Goal: Task Accomplishment & Management: Manage account settings

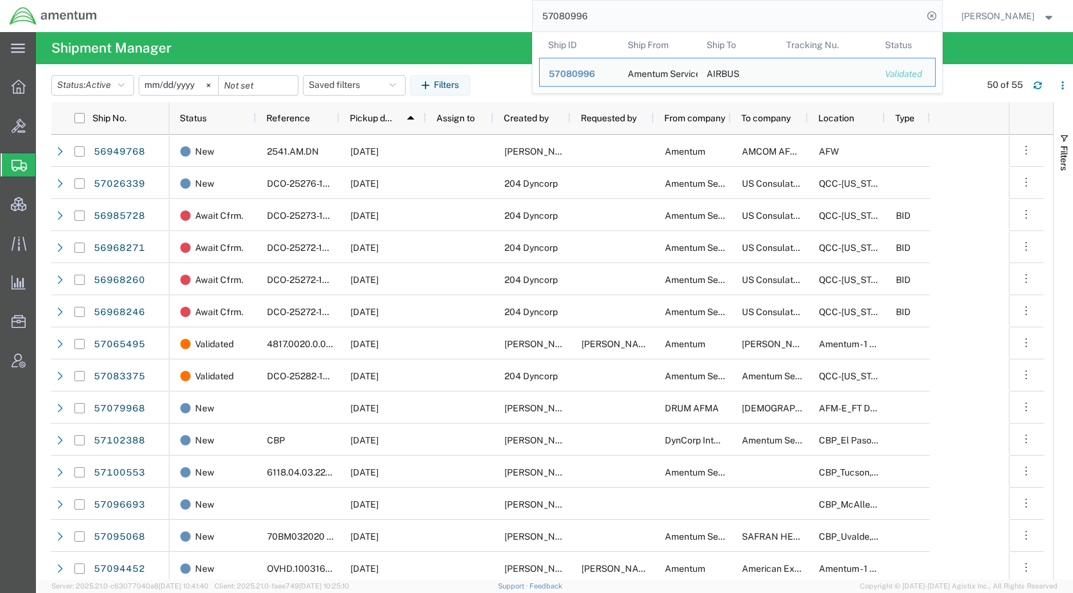
drag, startPoint x: 644, startPoint y: 13, endPoint x: 541, endPoint y: 16, distance: 103.3
click at [541, 16] on div "57080996 Ship ID Ship From Ship To Tracking Nu. Status Ship ID 57080996 Ship Fr…" at bounding box center [524, 16] width 835 height 32
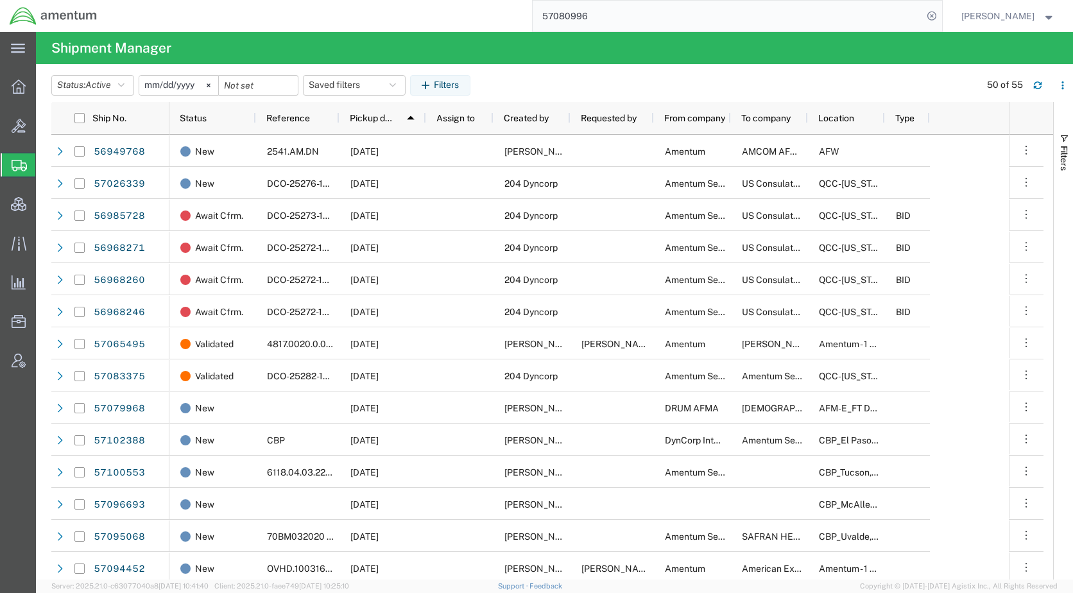
paste input "139205"
click at [941, 14] on icon at bounding box center [932, 16] width 18 height 18
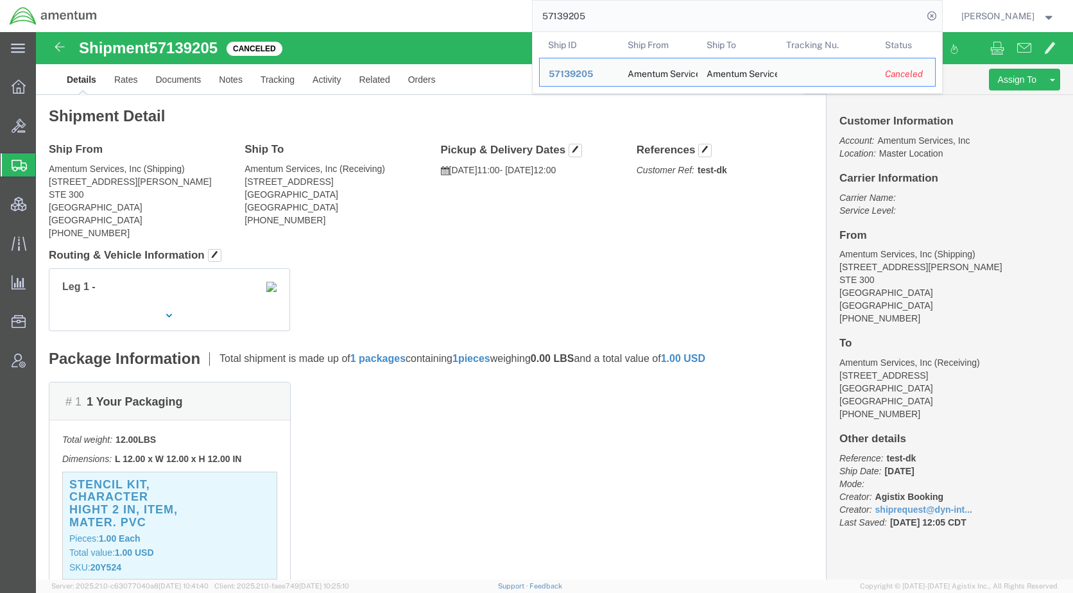
click at [46, 163] on span "Shipments" at bounding box center [40, 165] width 10 height 26
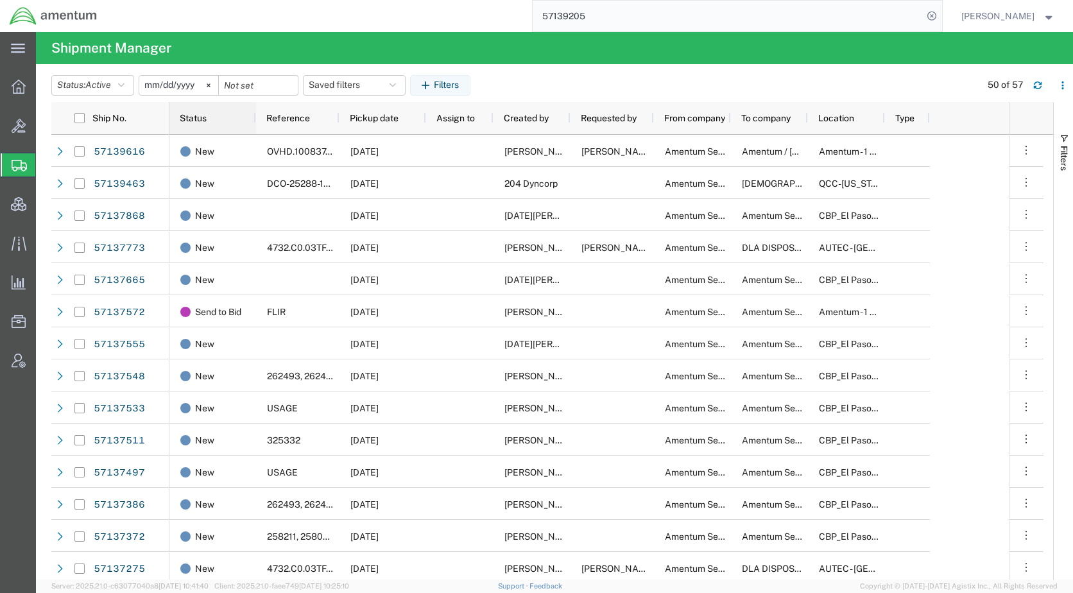
click at [198, 121] on span "Status" at bounding box center [193, 118] width 27 height 10
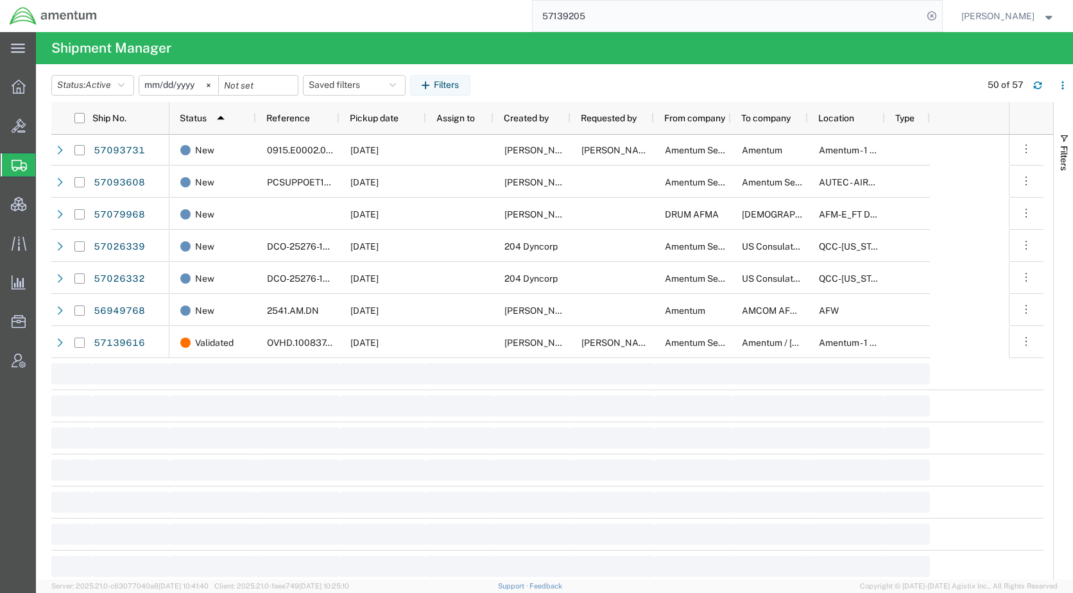
scroll to position [1384, 0]
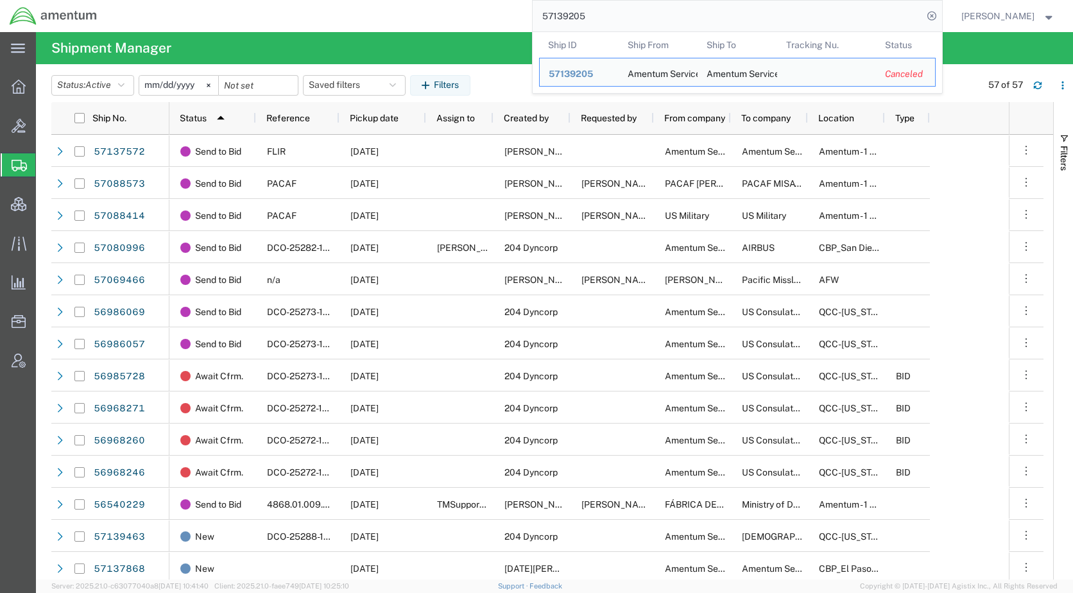
drag, startPoint x: 640, startPoint y: 26, endPoint x: 549, endPoint y: 27, distance: 91.8
click at [549, 27] on div "57139205 Ship ID Ship From Ship To Tracking Nu. Status Ship ID 57139205 Ship Fr…" at bounding box center [524, 16] width 835 height 32
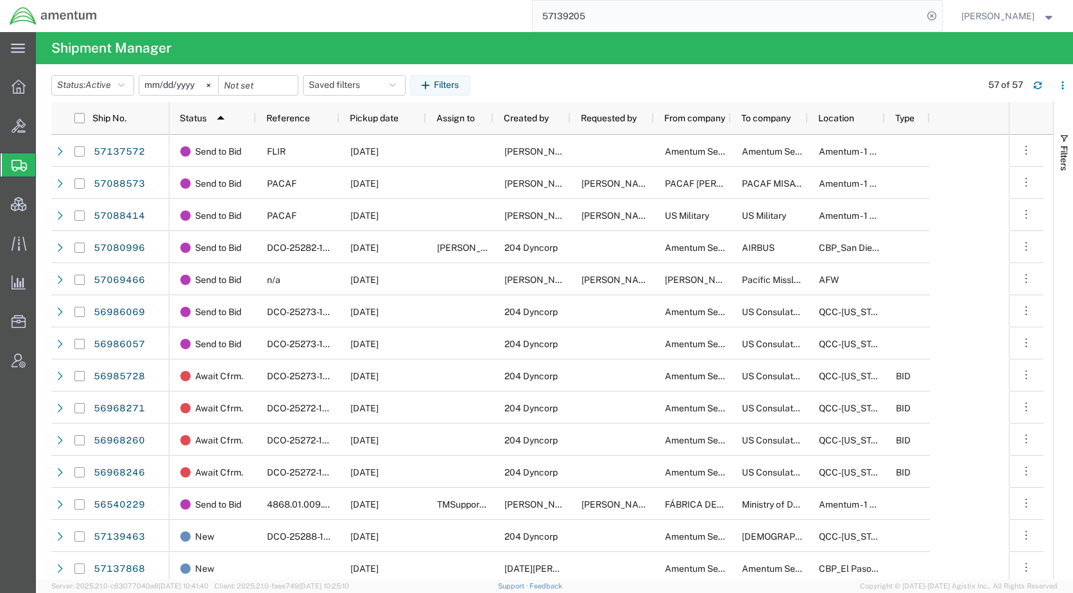
paste input "75"
type input "57139755"
click at [941, 14] on icon at bounding box center [932, 16] width 18 height 18
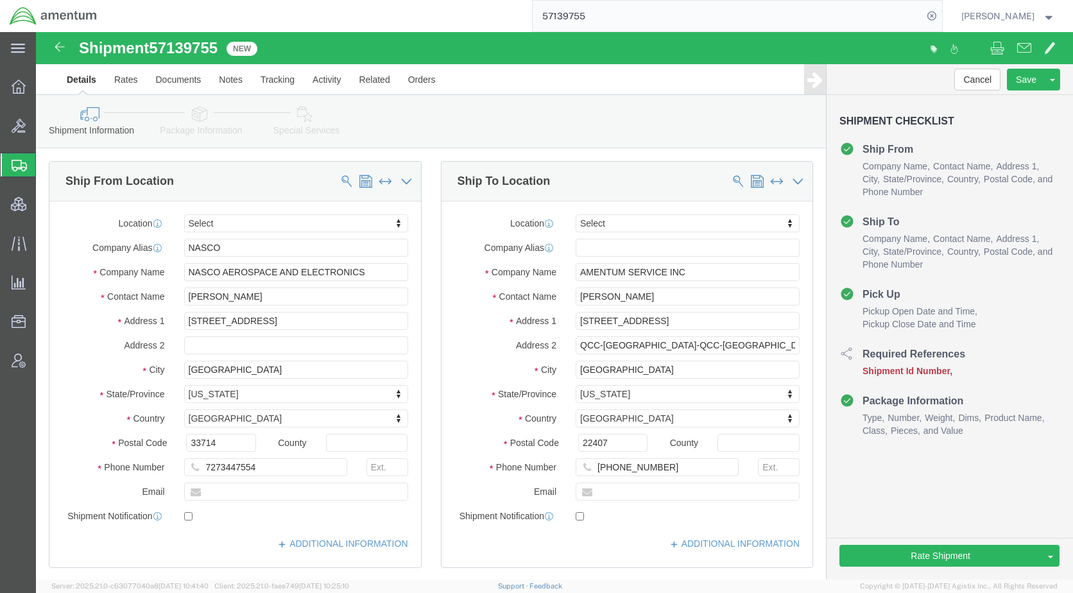
select select
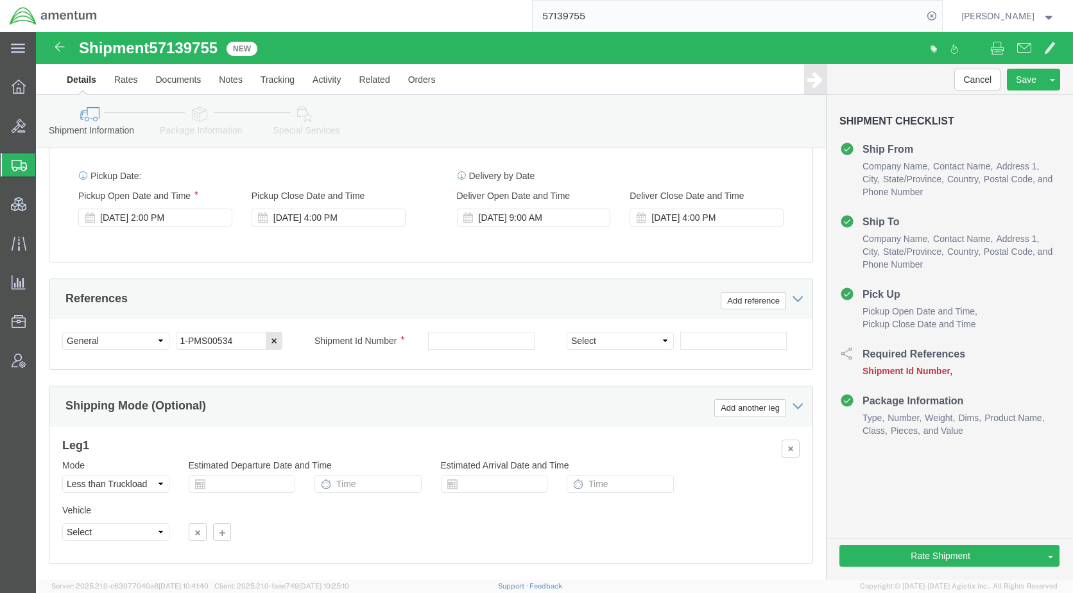
scroll to position [706, 0]
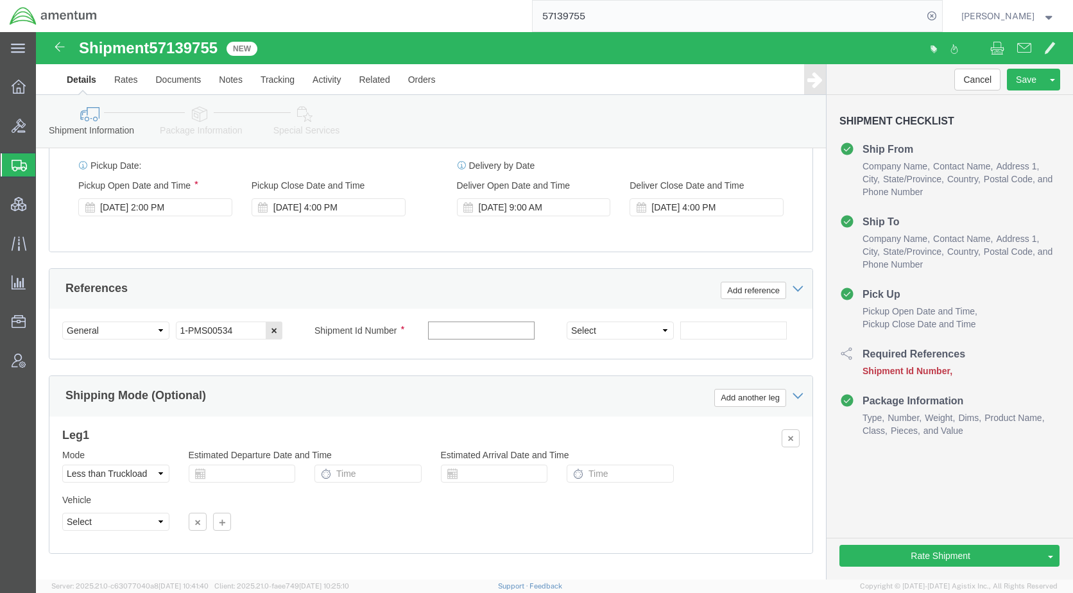
paste input "57139755"
type input "57139755"
click select "Select Account Type Activity ID Airline Appointment Number ASN Batch Request # …"
select select "PURCHORD"
click select "Select Account Type Activity ID Airline Appointment Number ASN Batch Request # …"
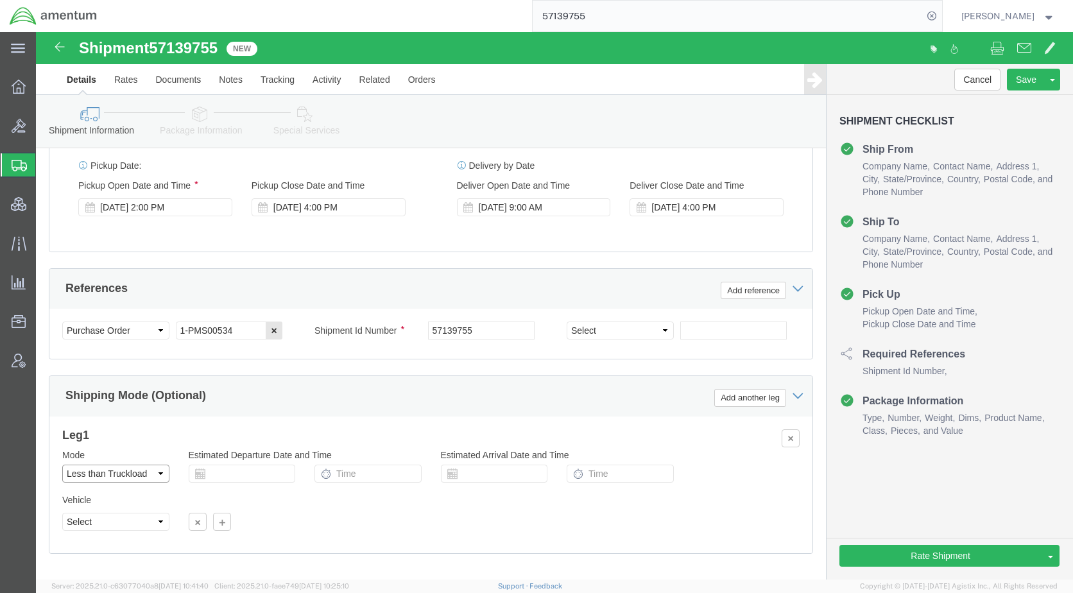
click select "Select Air Less than Truckload Multi-Leg Ocean Freight Rail Small Parcel Truckl…"
select select "AIR"
click select "Select Air Less than Truckload Multi-Leg Ocean Freight Rail Small Parcel Truckl…"
select select
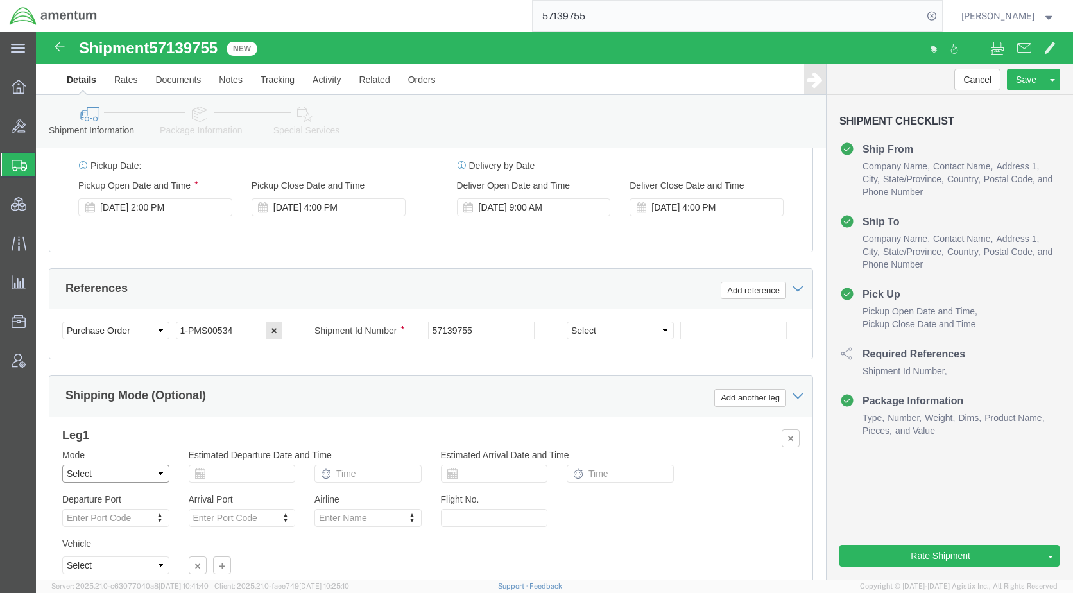
click select "Select Air Less than Truckload Multi-Leg Ocean Freight Rail Small Parcel Truckl…"
click icon
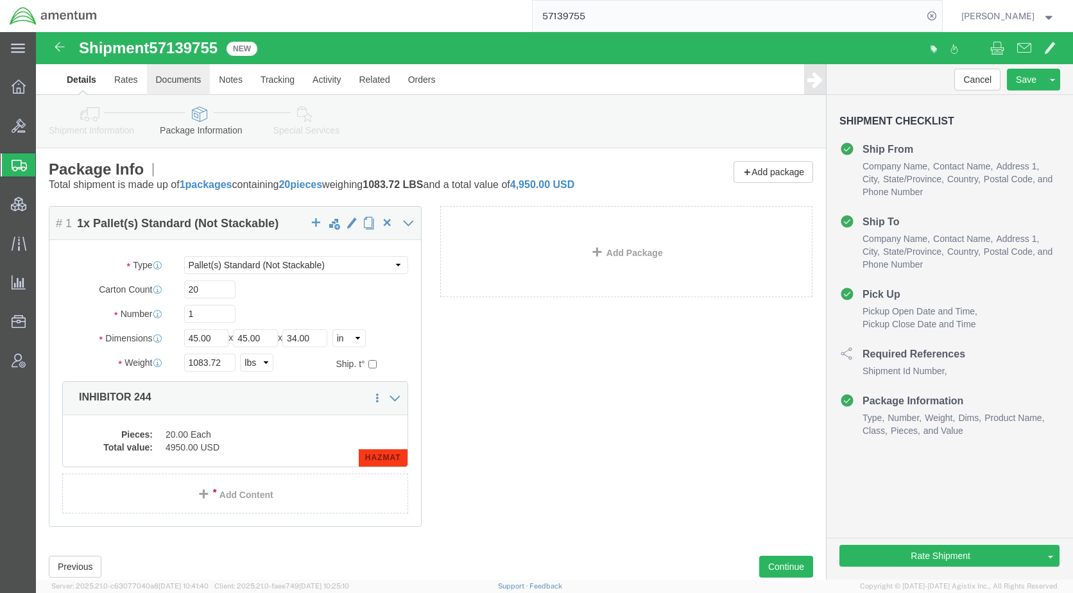
click link "Documents"
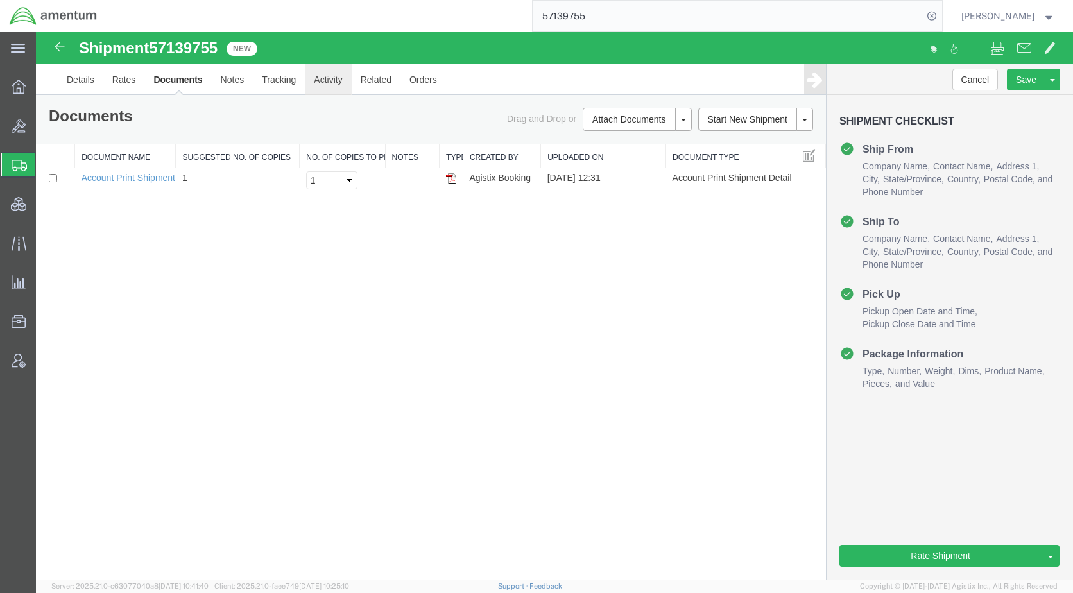
click at [320, 80] on link "Activity" at bounding box center [328, 79] width 46 height 31
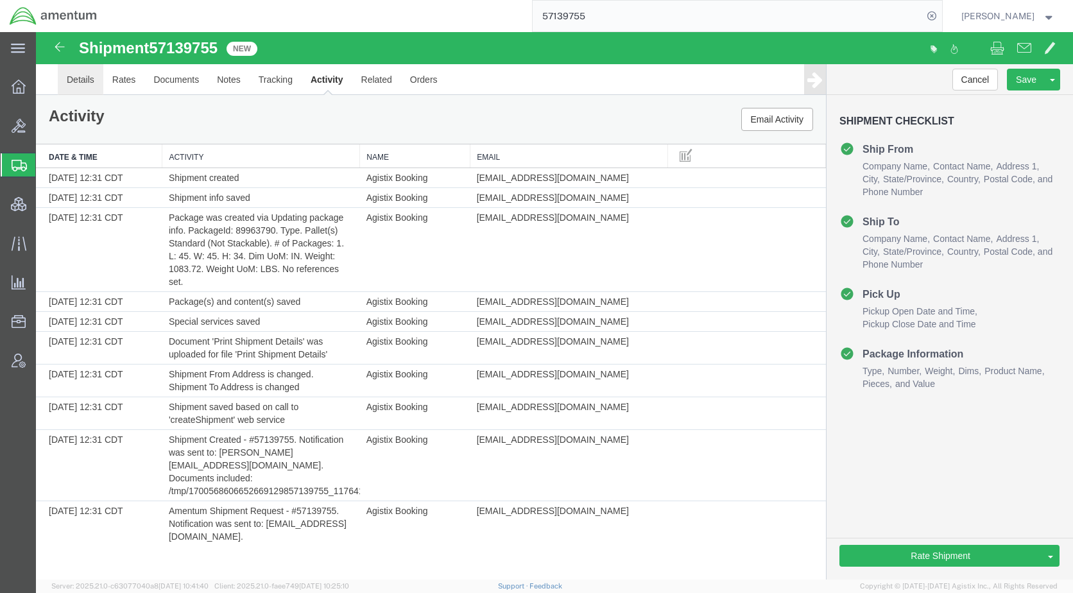
click at [82, 82] on link "Details" at bounding box center [81, 79] width 46 height 31
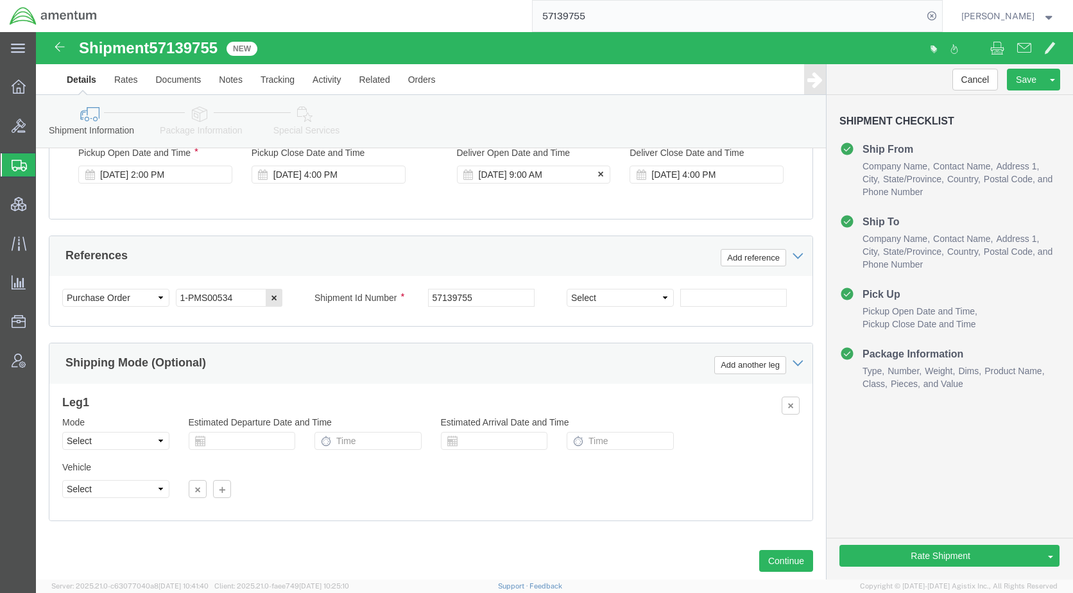
scroll to position [796, 0]
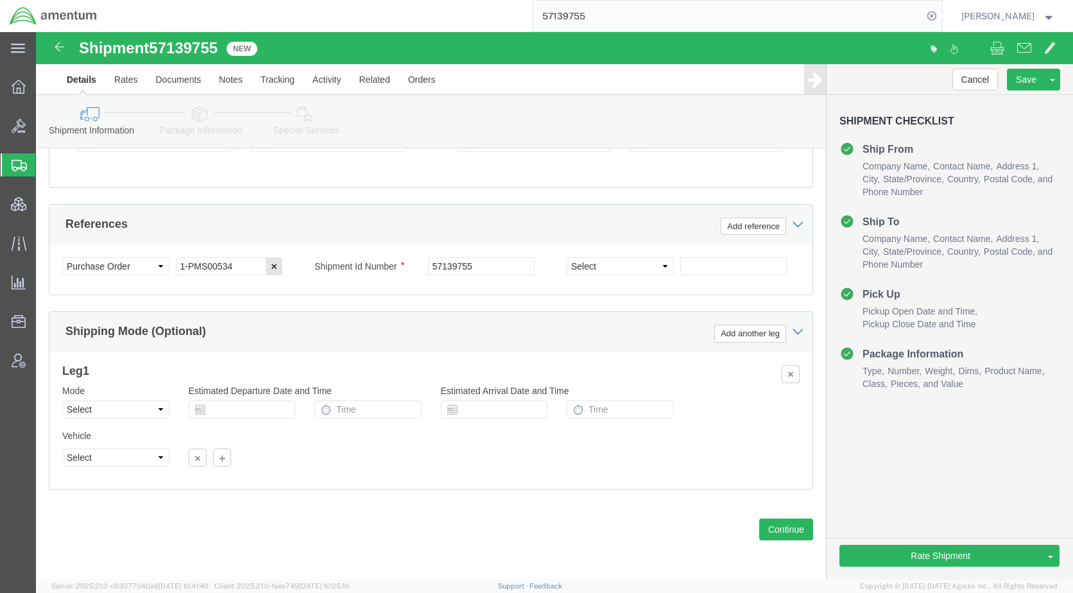
click icon
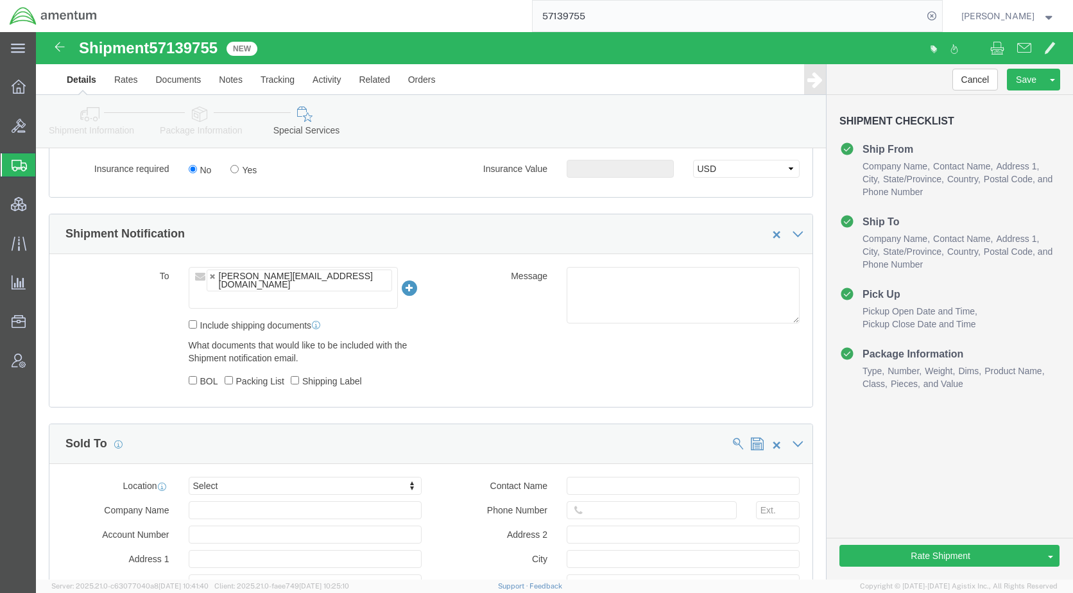
scroll to position [834, 0]
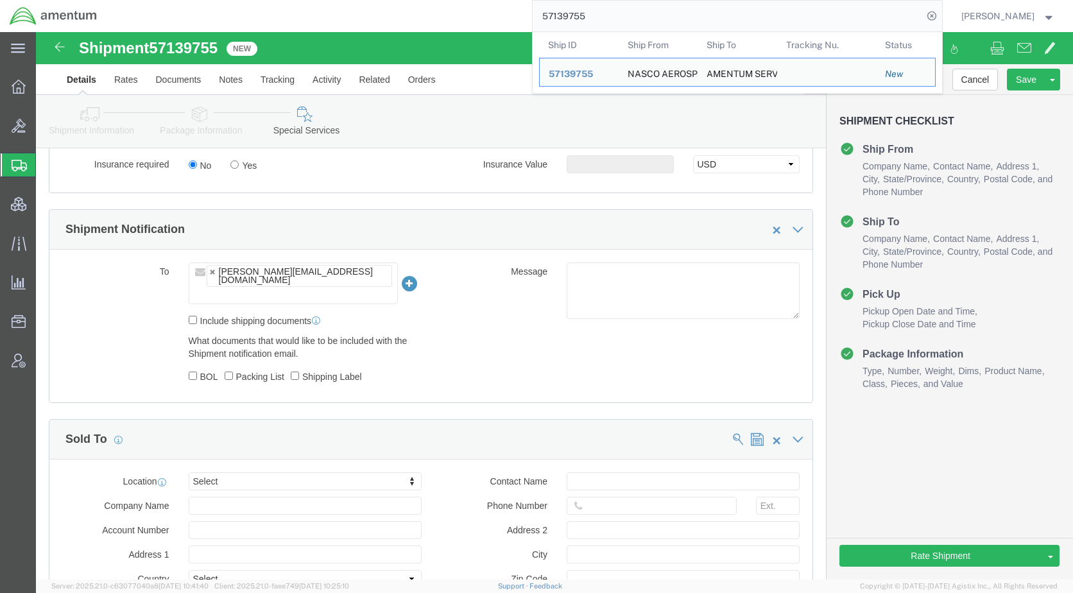
drag, startPoint x: 650, startPoint y: 19, endPoint x: 501, endPoint y: 19, distance: 148.9
click at [501, 19] on div "57139755 Ship ID Ship From Ship To Tracking Nu. Status Ship ID 57139755 Ship Fr…" at bounding box center [524, 16] width 835 height 32
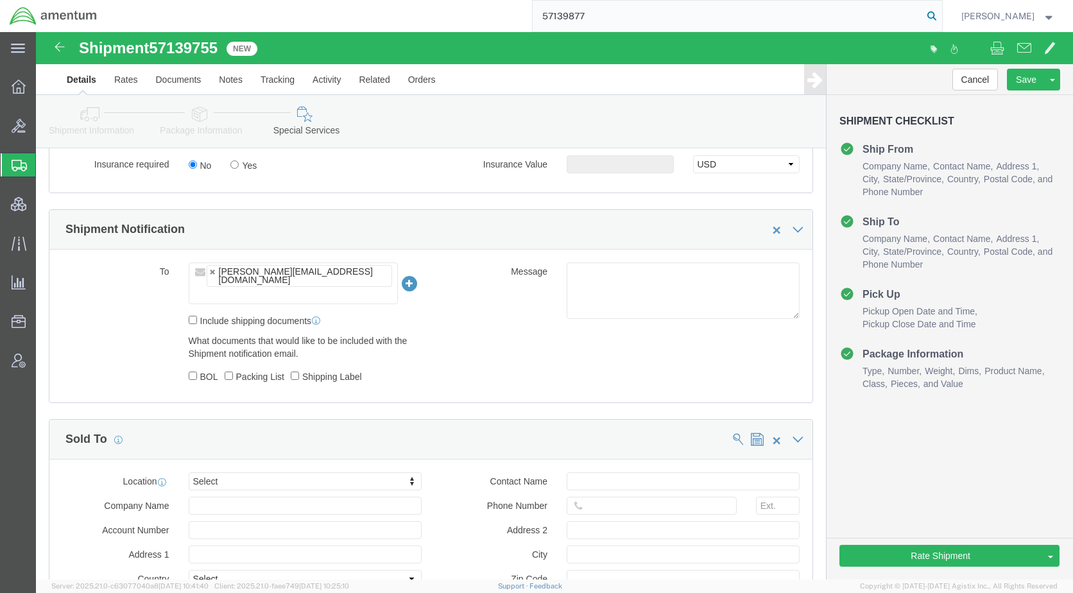
type input "57139877"
click at [941, 16] on icon at bounding box center [932, 16] width 18 height 18
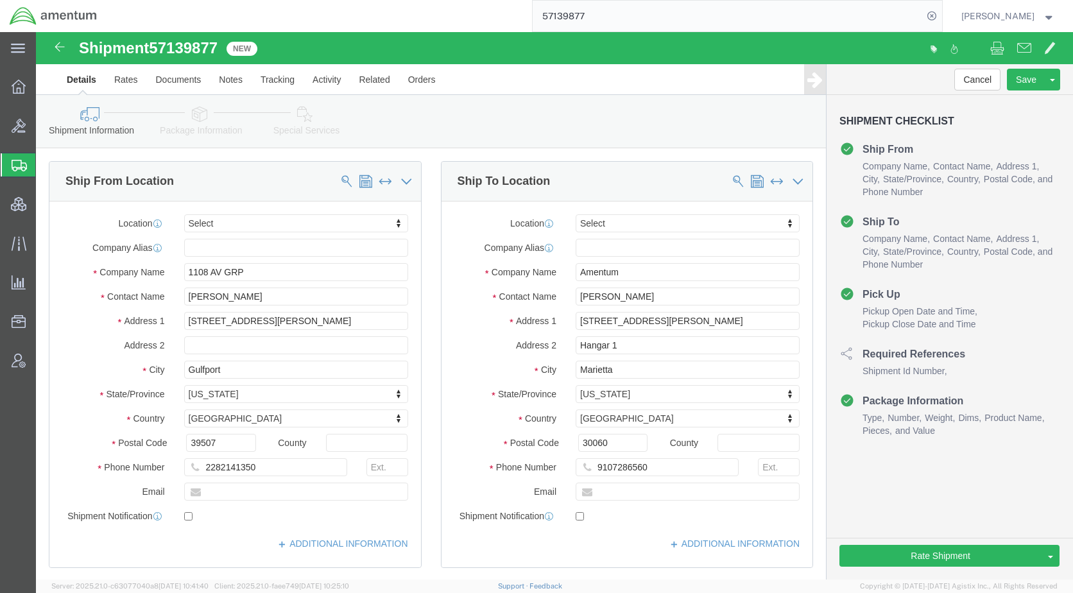
type input "57139877"
click icon
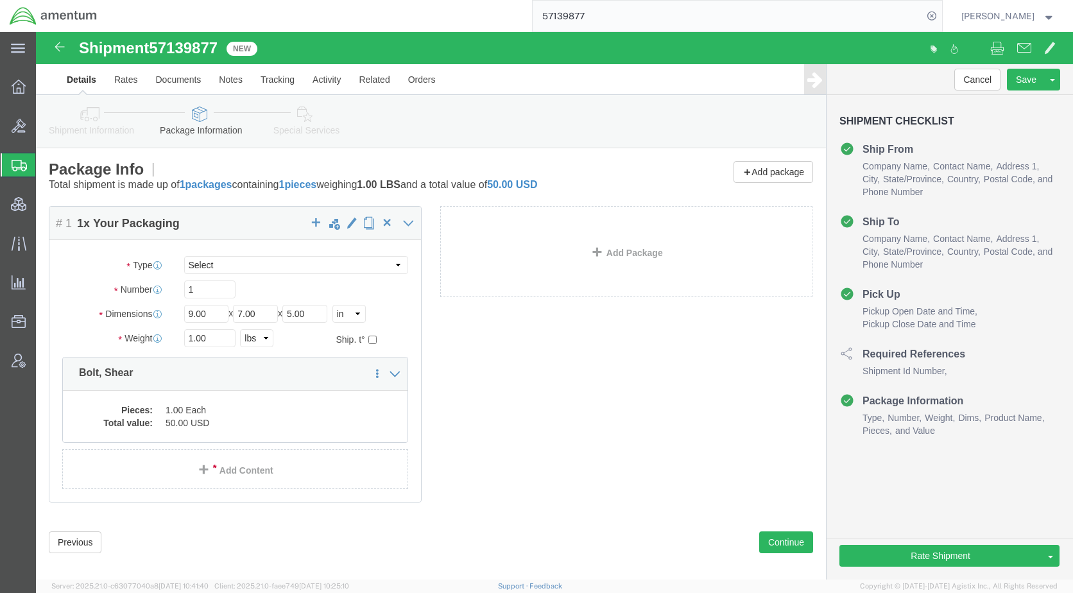
click icon
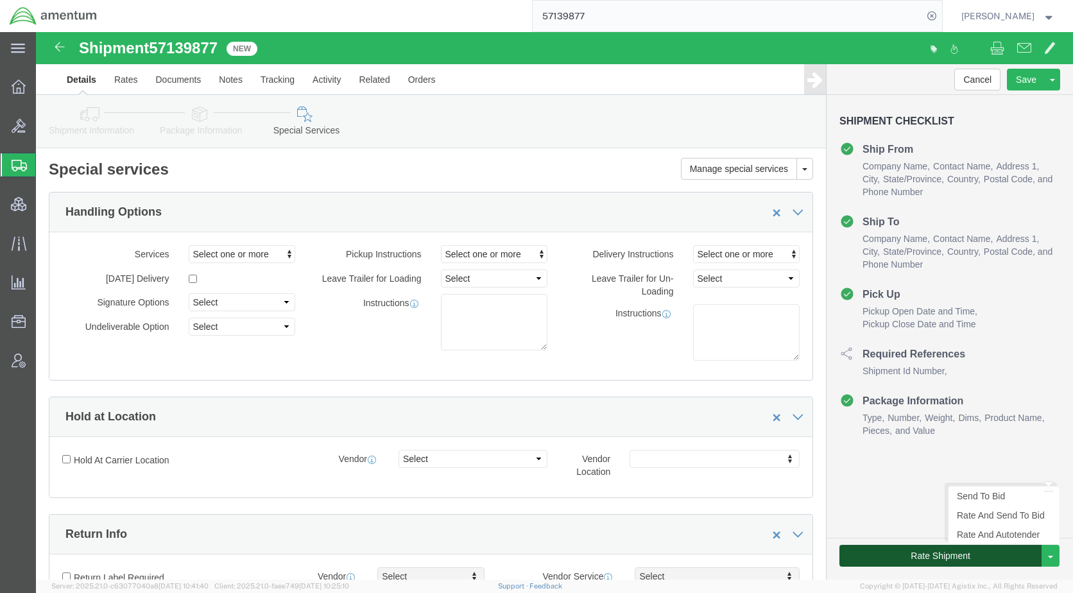
click button "Rate Shipment"
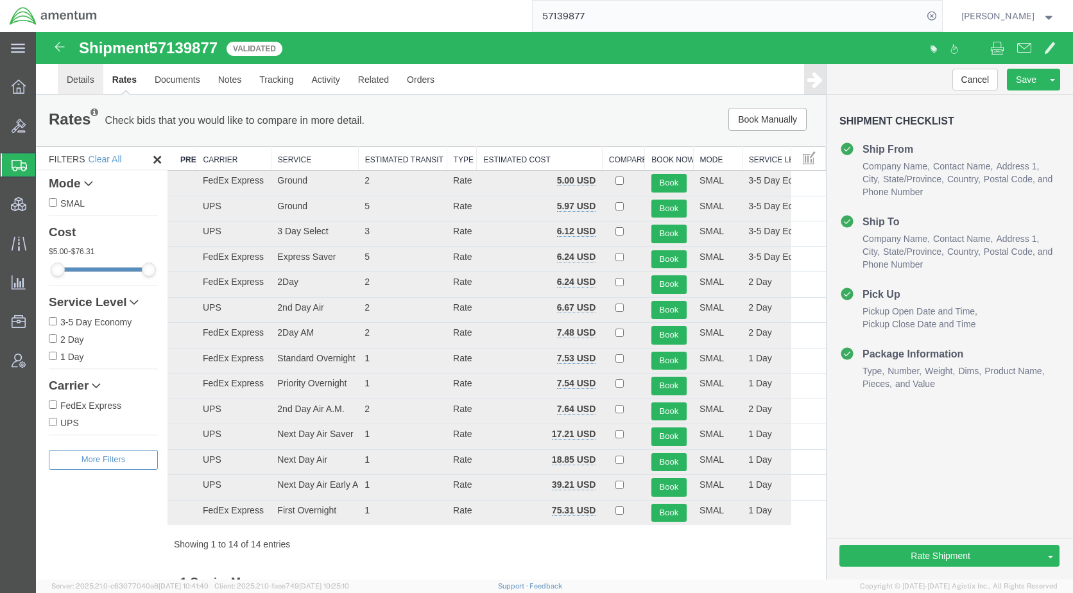
click at [78, 80] on link "Details" at bounding box center [81, 79] width 46 height 31
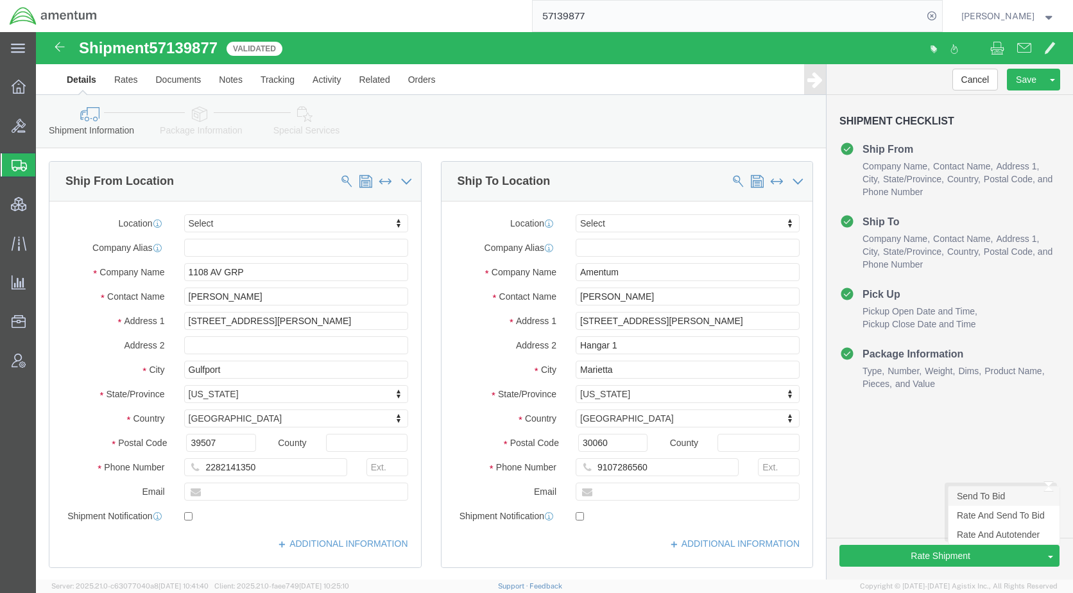
click link "Send To Bid"
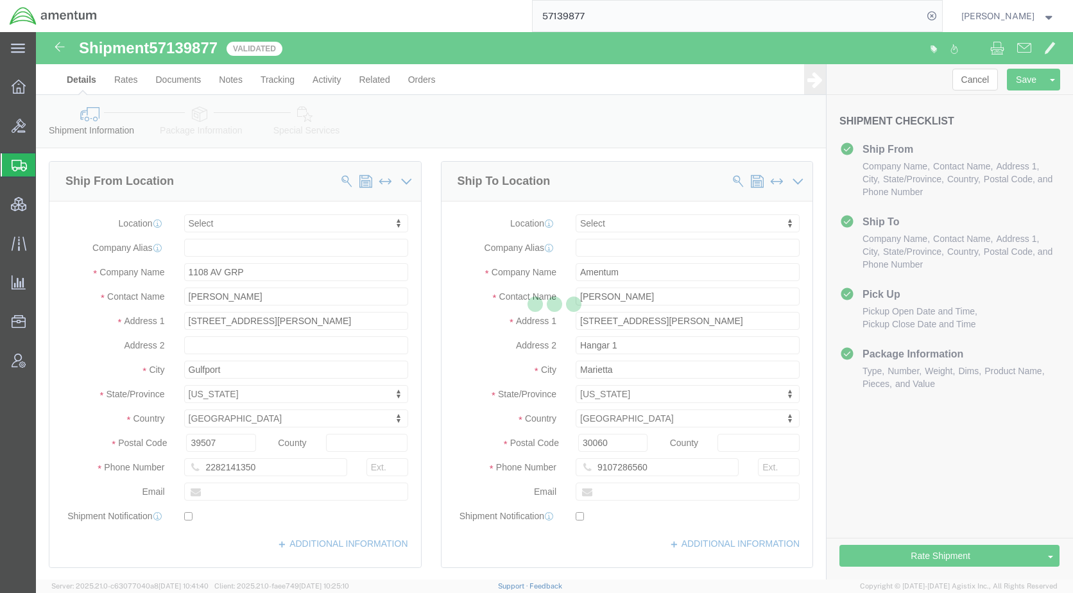
select select "SMAL"
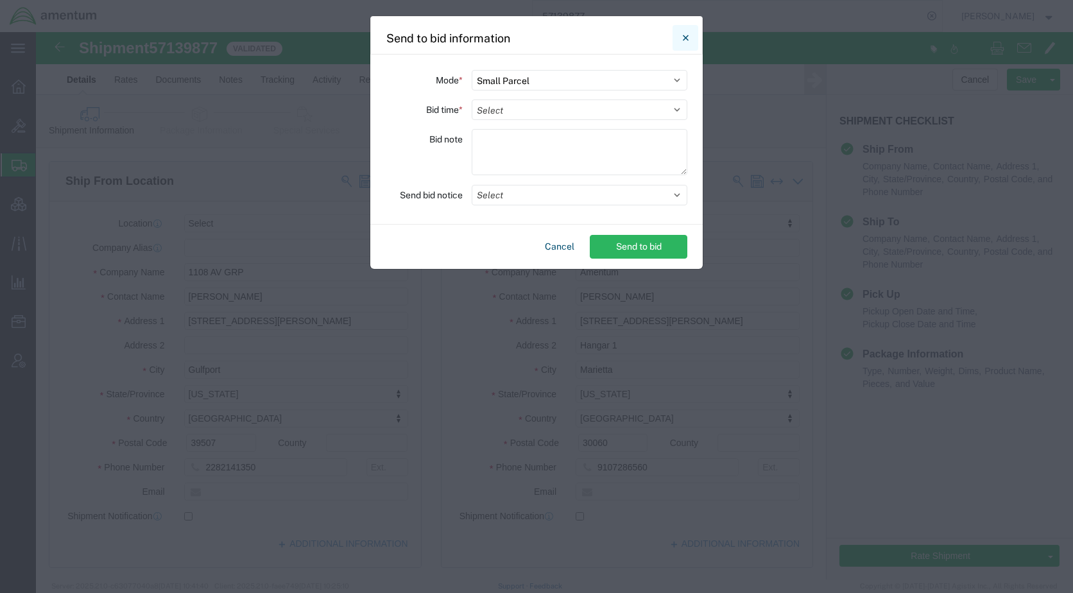
drag, startPoint x: 687, startPoint y: 37, endPoint x: 719, endPoint y: 157, distance: 124.2
click at [687, 37] on icon "Close" at bounding box center [686, 37] width 6 height 15
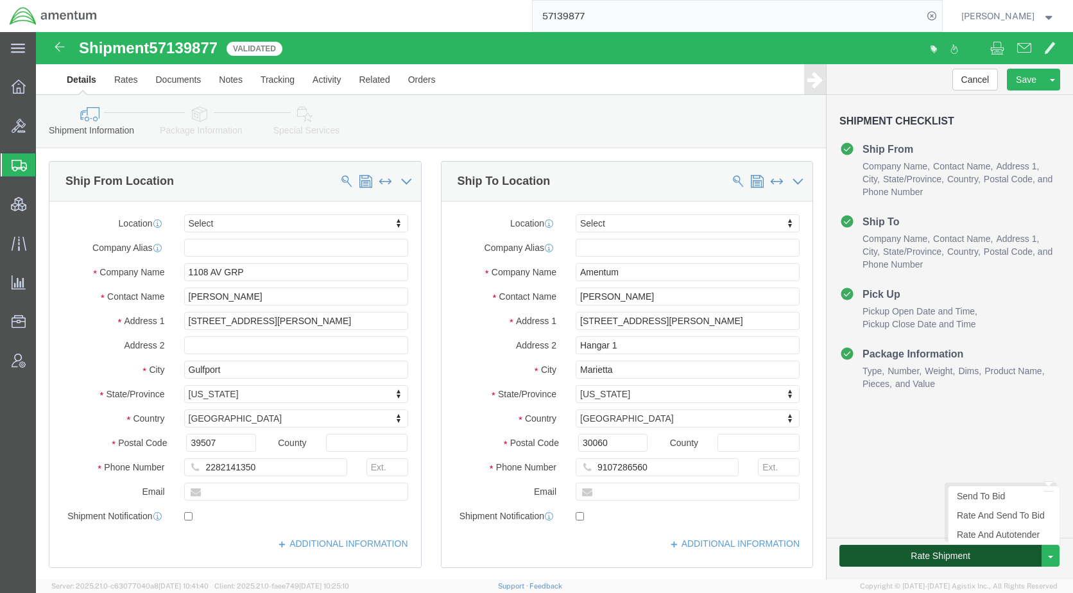
click button "Rate Shipment"
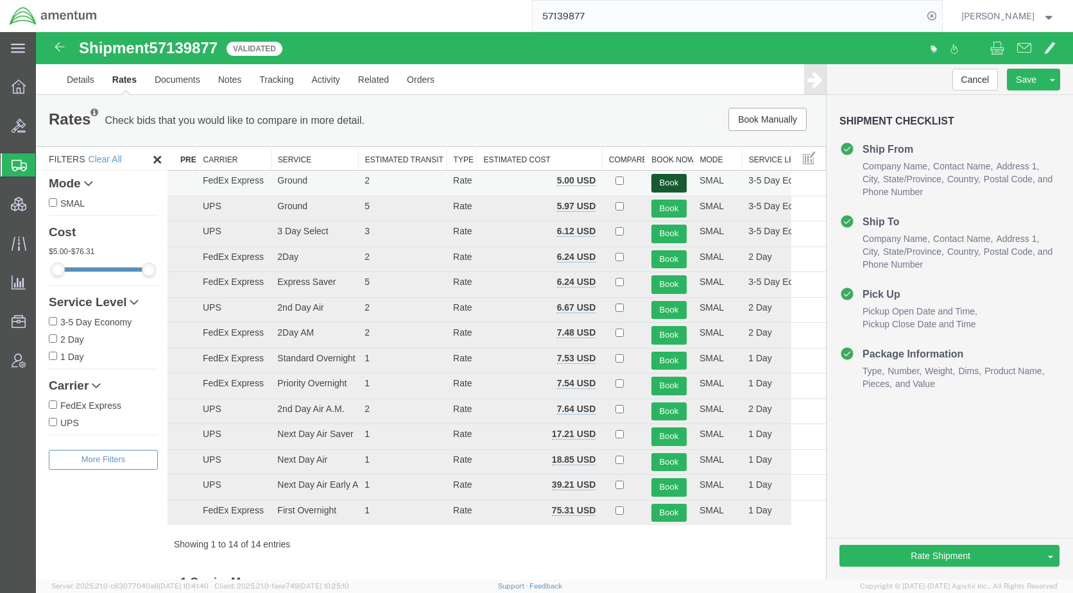
click at [656, 183] on button "Book" at bounding box center [668, 183] width 35 height 19
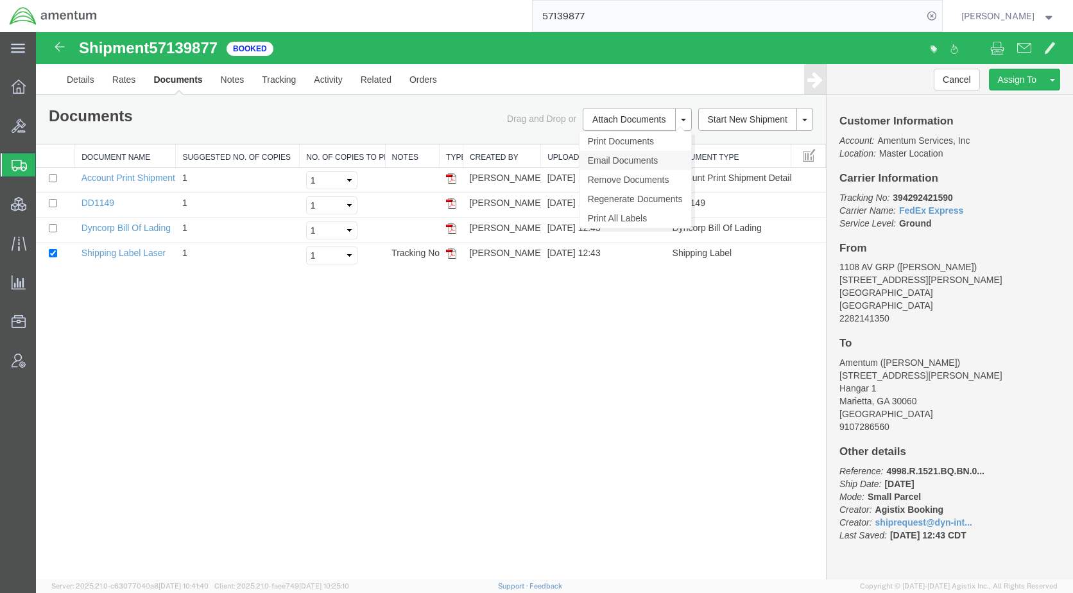
click at [627, 157] on link "Email Documents" at bounding box center [635, 160] width 112 height 19
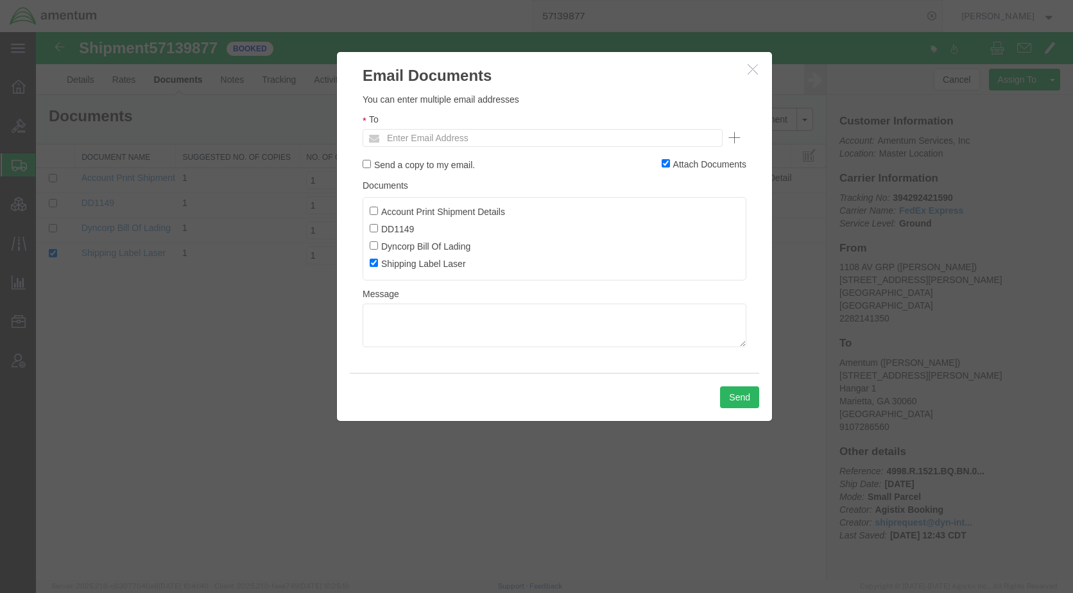
click at [533, 138] on ul "Enter Email Address" at bounding box center [543, 138] width 360 height 18
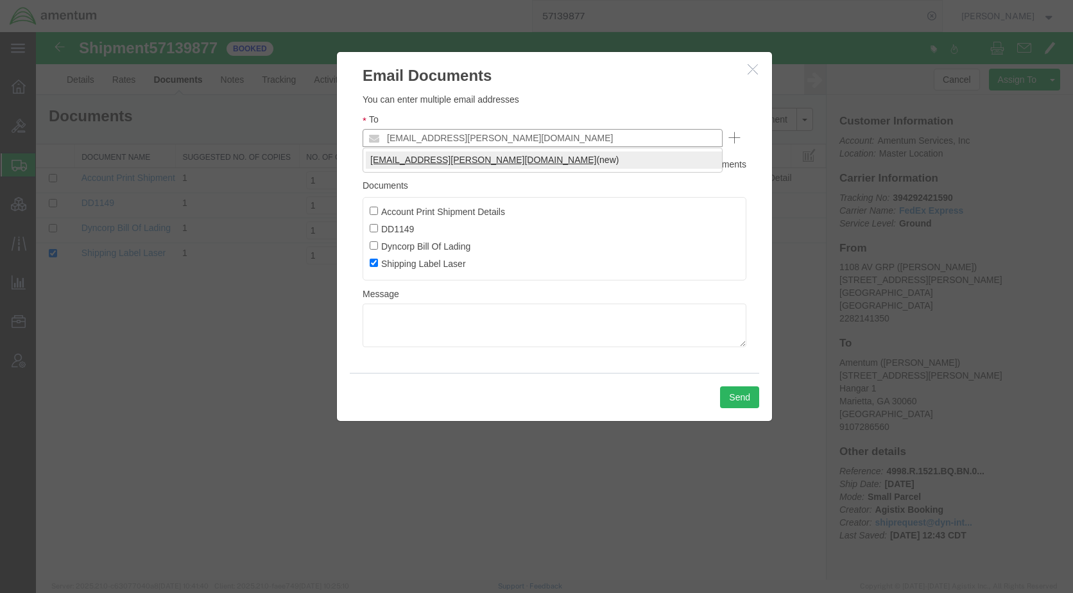
type input "[EMAIL_ADDRESS][PERSON_NAME][DOMAIN_NAME]"
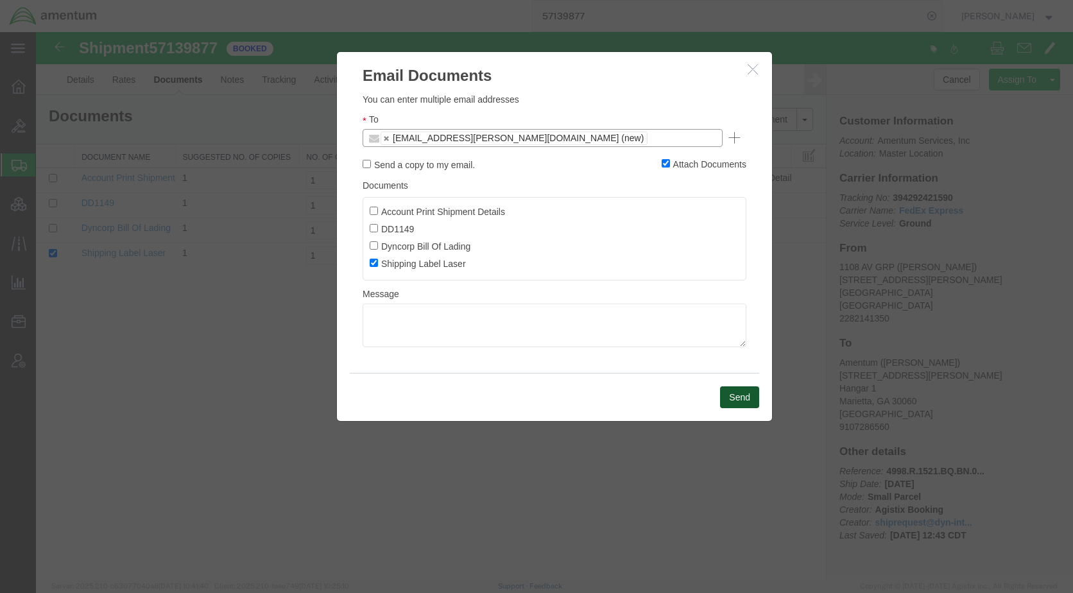
click at [746, 392] on button "Send" at bounding box center [739, 397] width 39 height 22
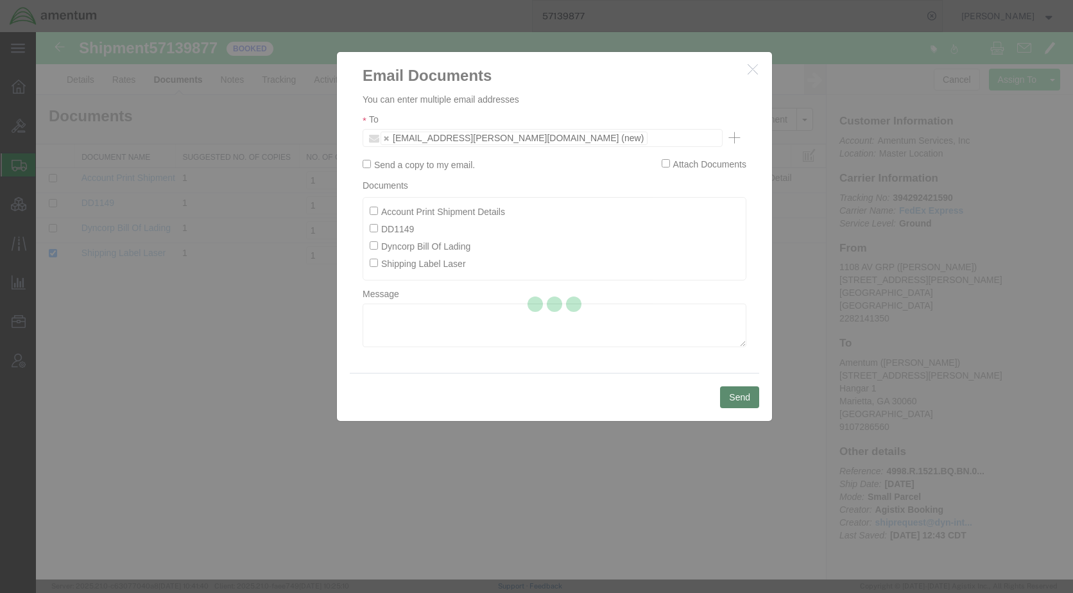
checkbox input "false"
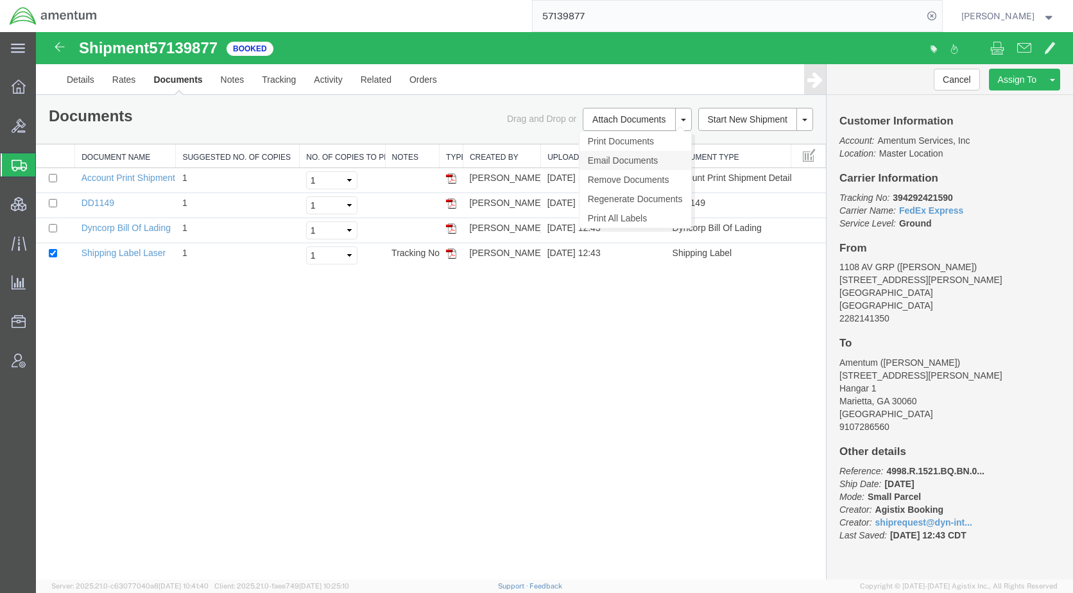
click at [626, 158] on link "Email Documents" at bounding box center [635, 160] width 112 height 19
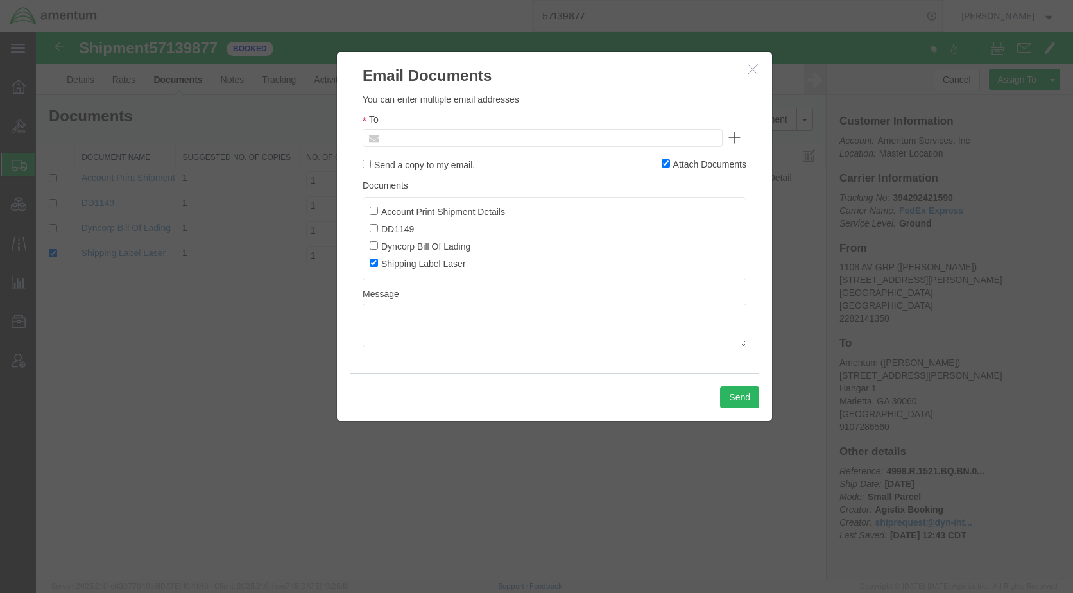
click at [481, 140] on input "text" at bounding box center [455, 138] width 150 height 17
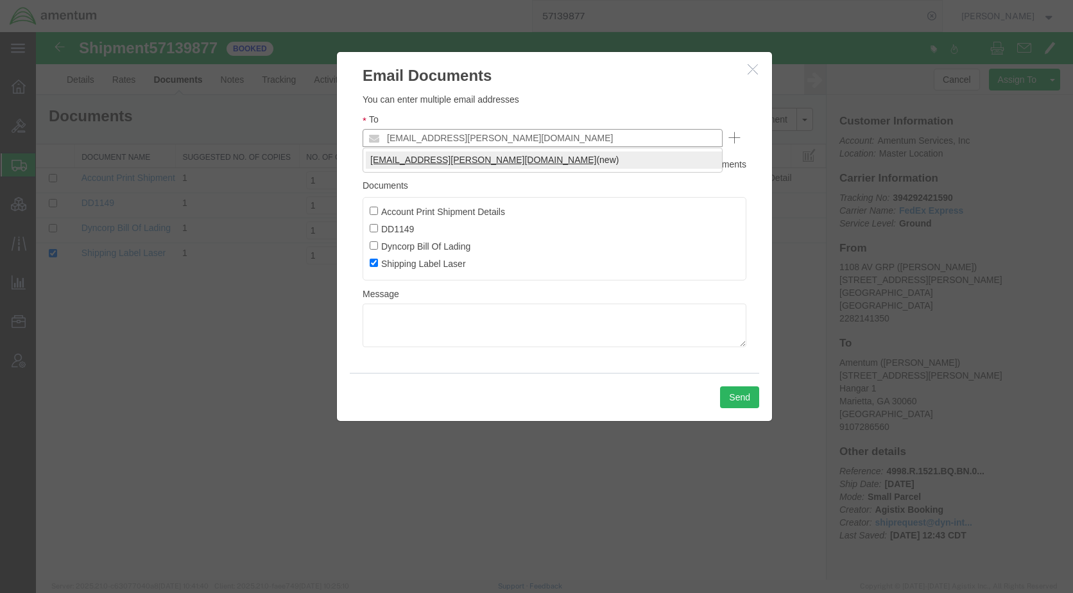
type input "[EMAIL_ADDRESS][PERSON_NAME][DOMAIN_NAME]"
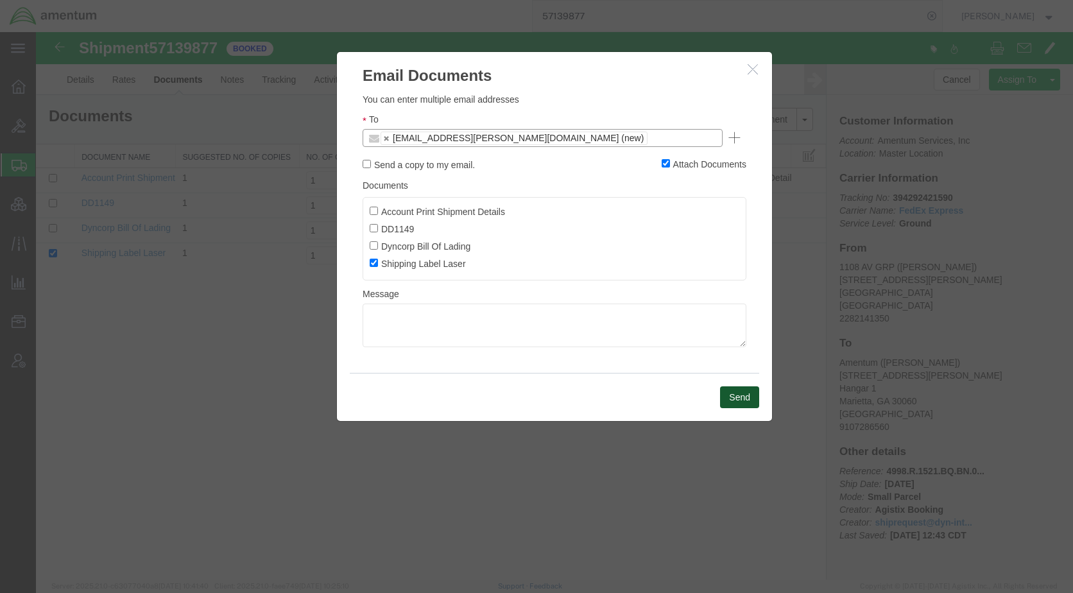
click at [740, 393] on button "Send" at bounding box center [739, 397] width 39 height 22
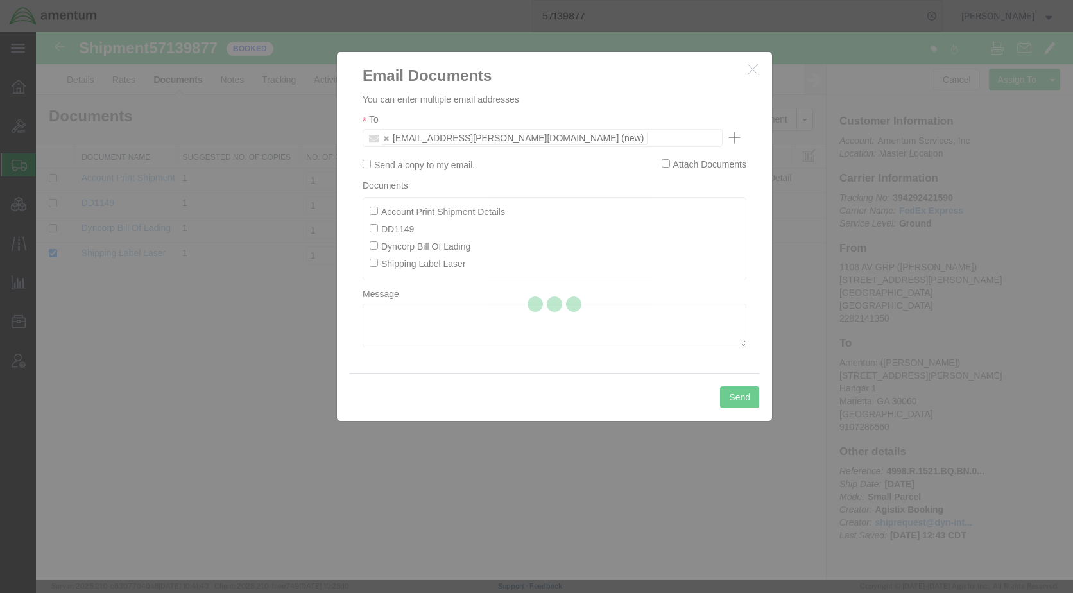
checkbox input "false"
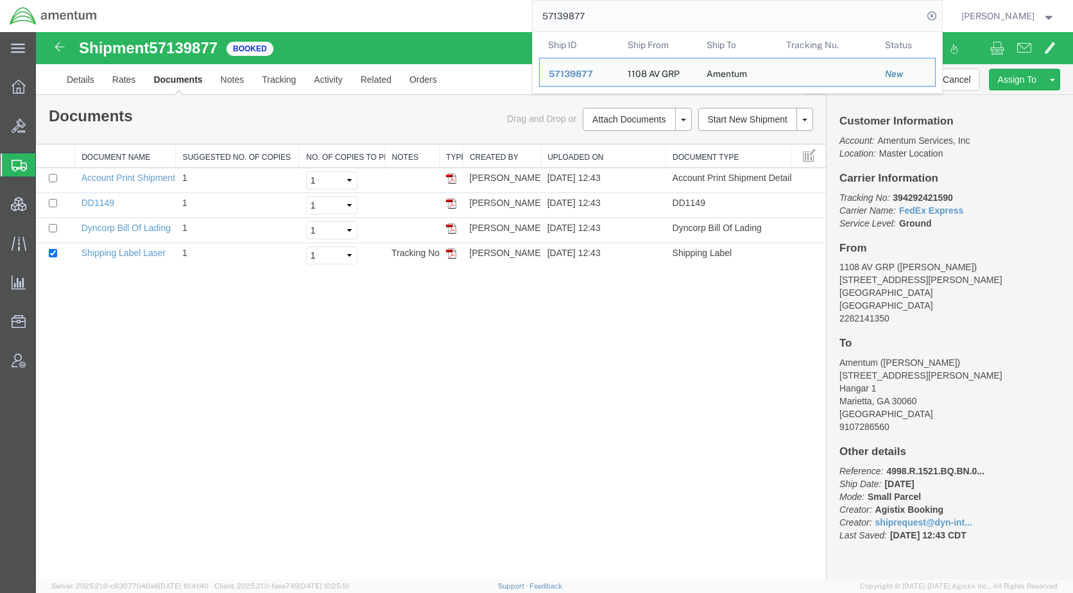
drag, startPoint x: 629, startPoint y: 15, endPoint x: 538, endPoint y: 26, distance: 91.1
click at [538, 26] on div "57139877 Ship ID Ship From Ship To Tracking Nu. Status Ship ID 57139877 Ship Fr…" at bounding box center [524, 16] width 835 height 32
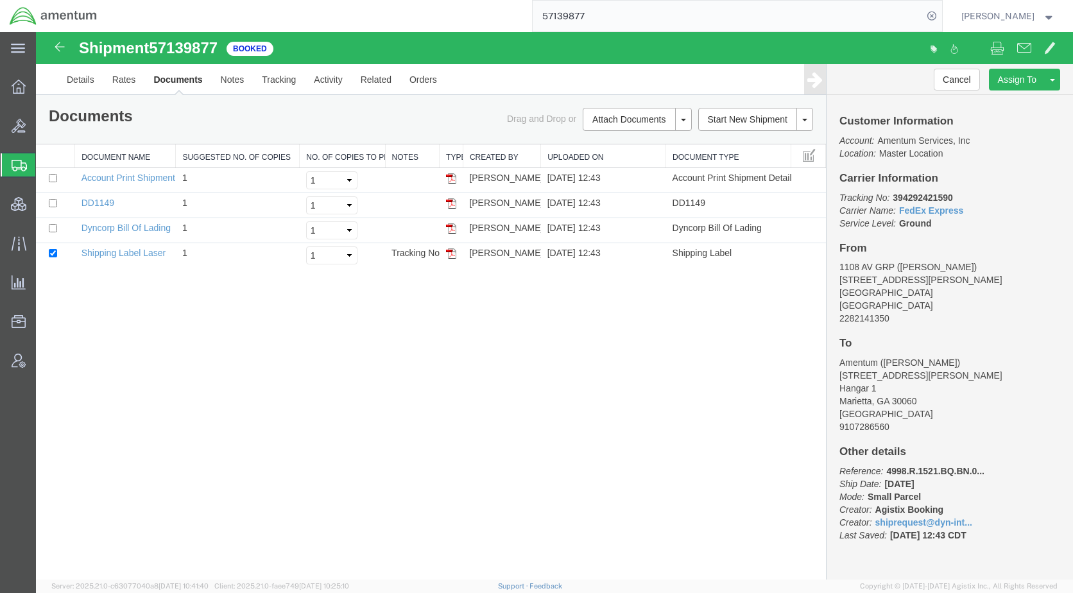
paste input "755"
type input "57139755"
click at [941, 13] on icon at bounding box center [932, 16] width 18 height 18
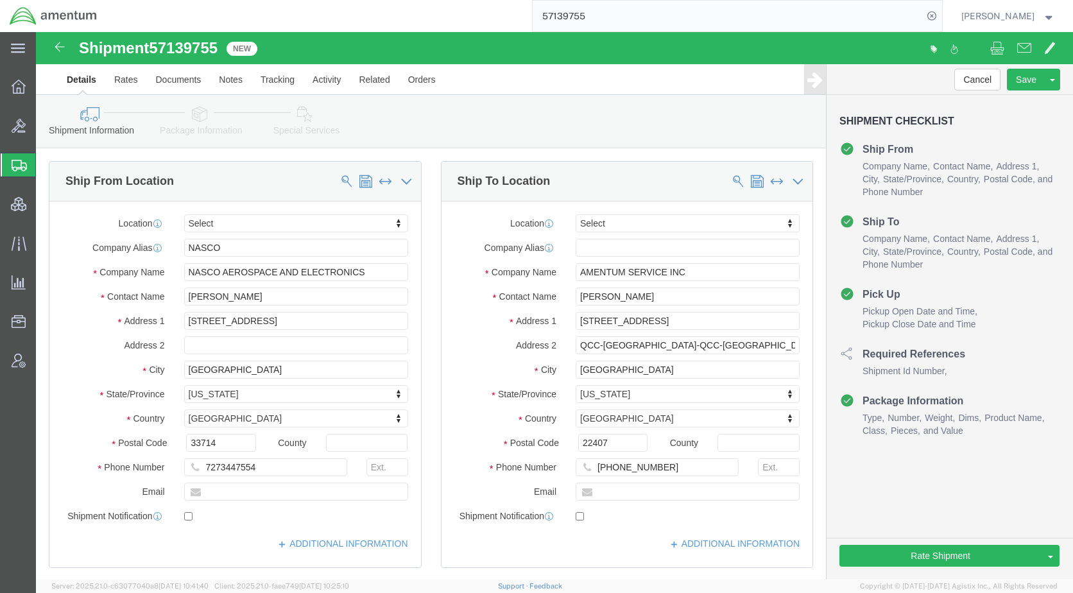
click div "Shipment Information Package Information Special Services Loading Routing"
click link "Documents"
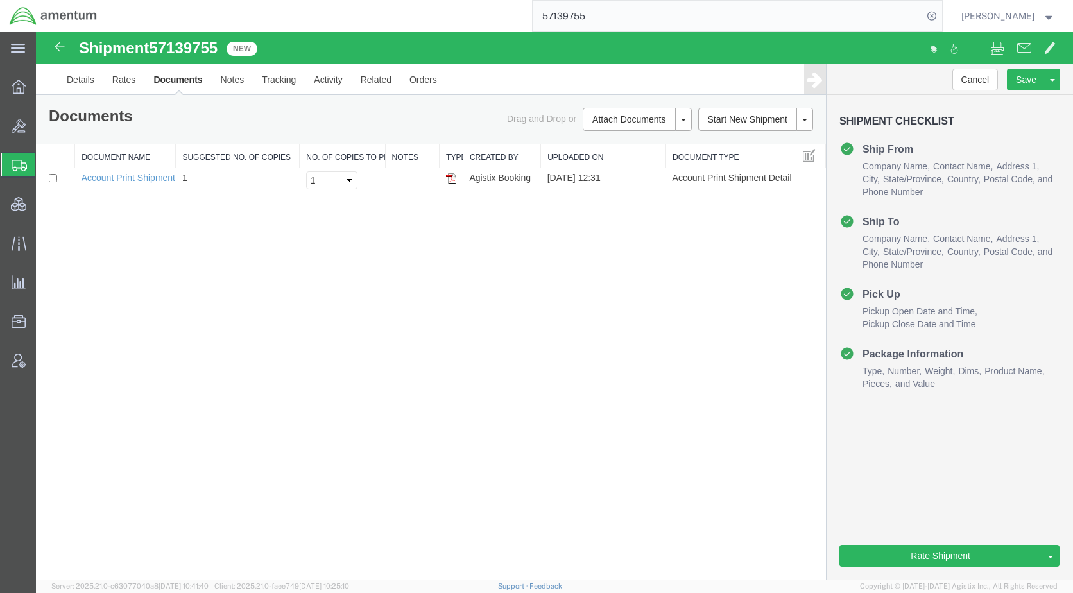
click at [200, 408] on div "Shipment 57139755 1 of 1 New Details Rates Documents Notes Tracking Activity Re…" at bounding box center [554, 305] width 1037 height 547
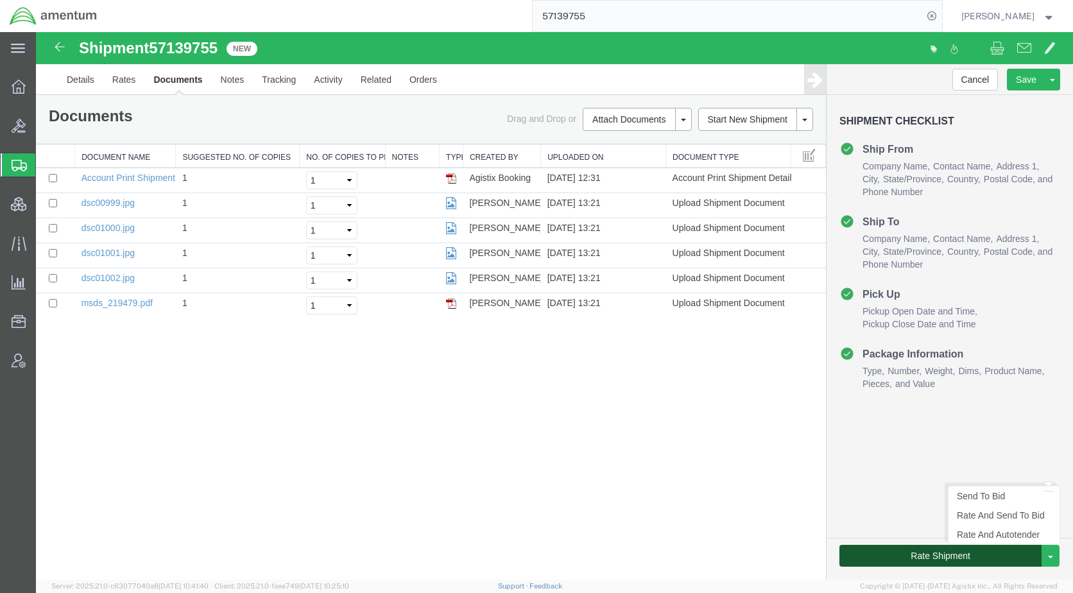
click at [937, 558] on button "Rate Shipment" at bounding box center [940, 556] width 202 height 22
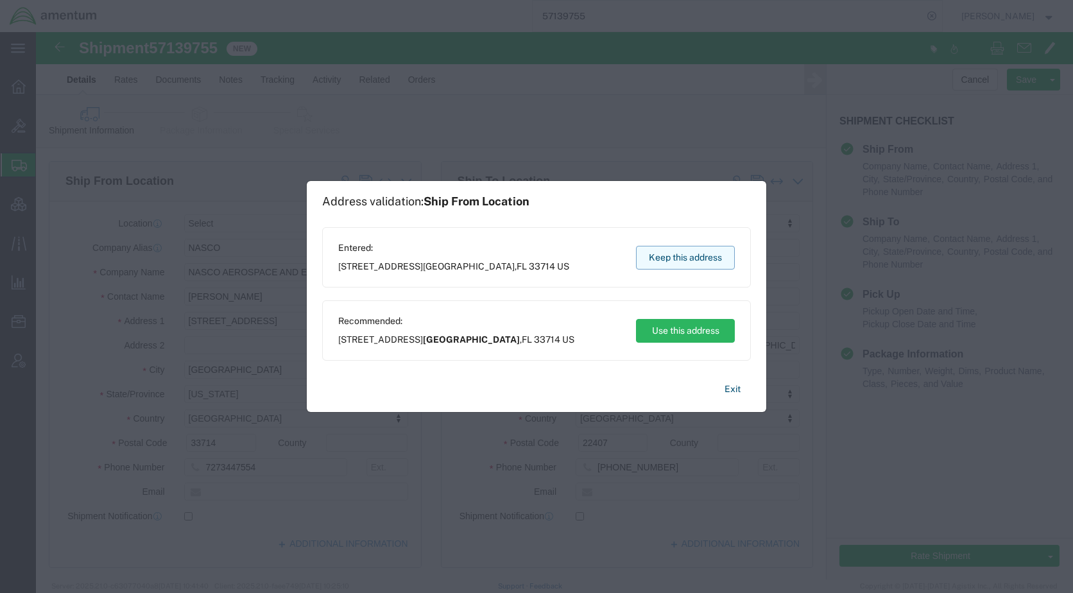
click at [681, 256] on button "Keep this address" at bounding box center [685, 258] width 99 height 24
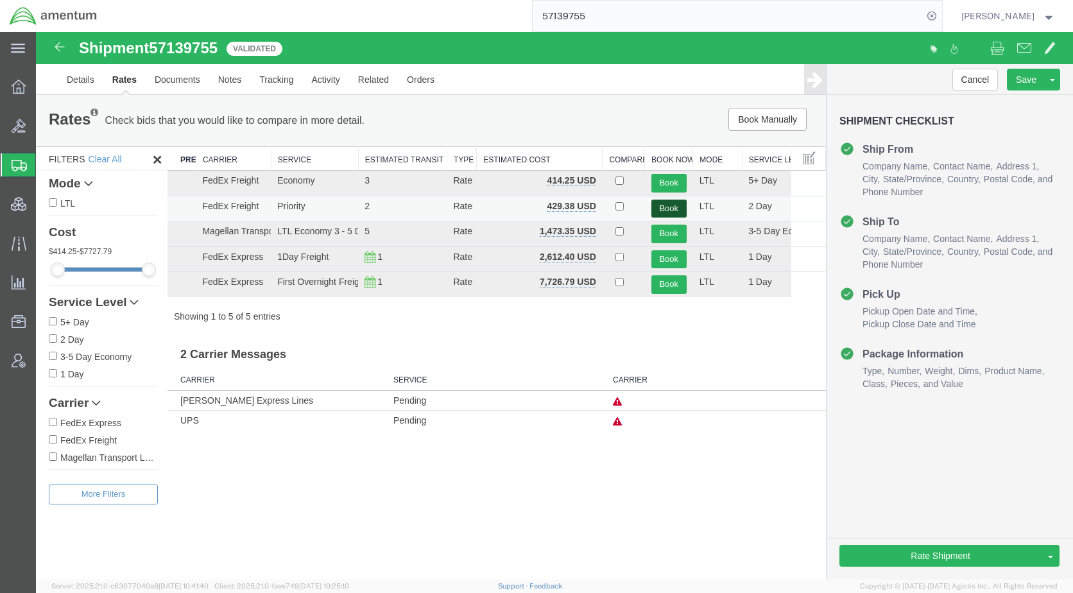
click at [664, 208] on button "Book" at bounding box center [668, 209] width 35 height 19
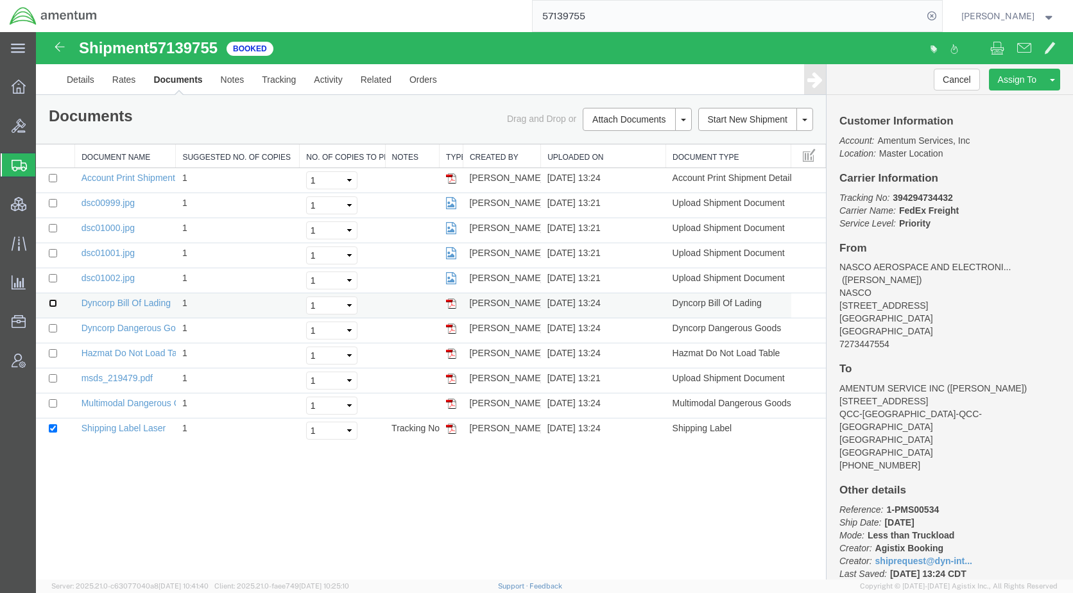
click at [52, 302] on input "checkbox" at bounding box center [53, 303] width 8 height 8
checkbox input "true"
click at [633, 158] on link "Email Documents" at bounding box center [635, 160] width 112 height 19
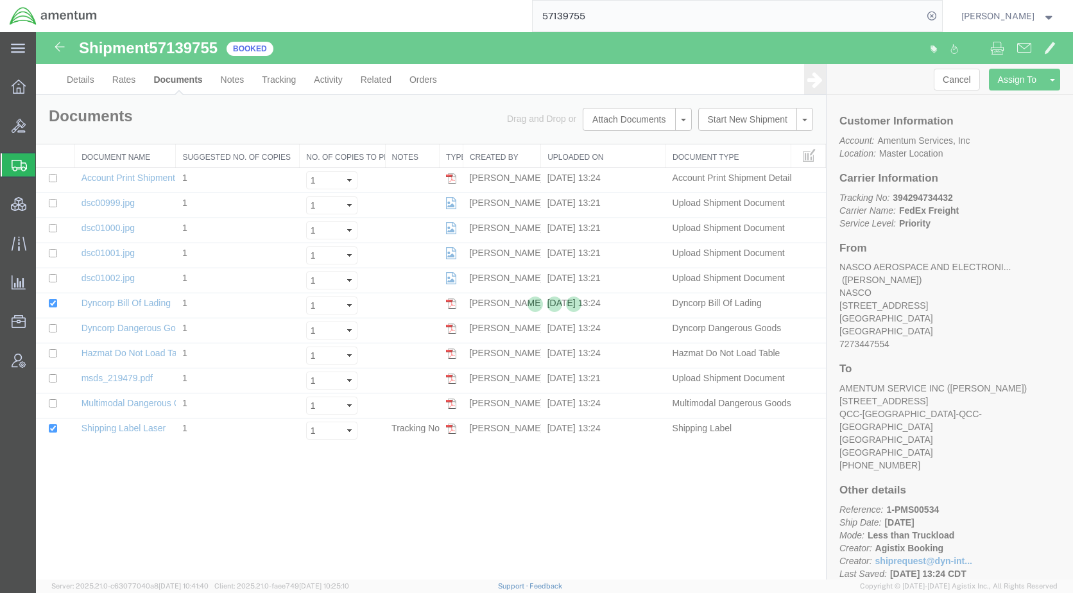
checkbox input "true"
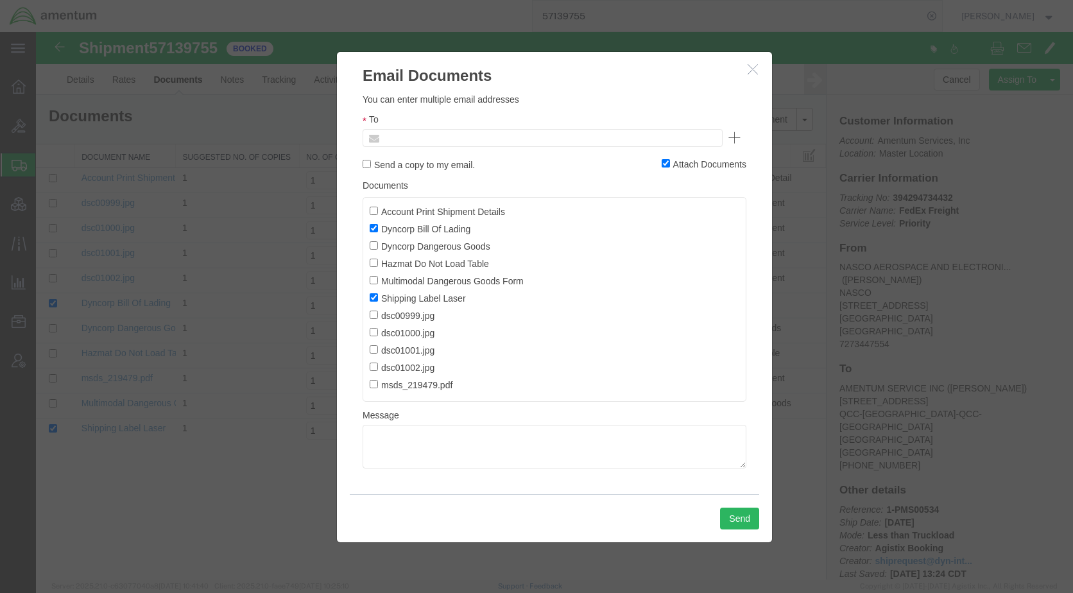
click at [470, 130] on input "text" at bounding box center [455, 138] width 150 height 17
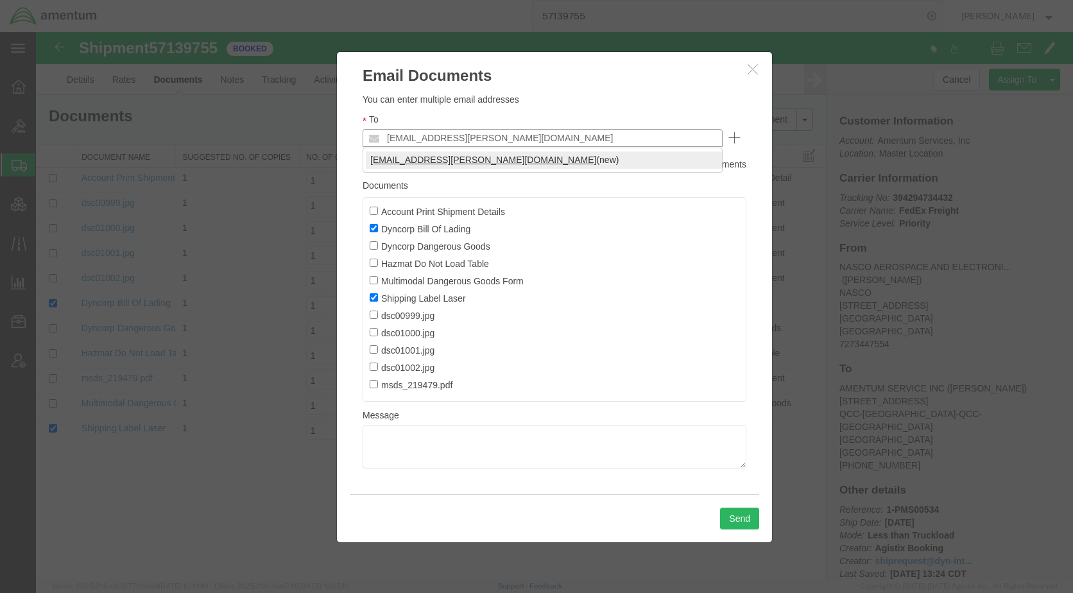
type input "[EMAIL_ADDRESS][PERSON_NAME][DOMAIN_NAME]"
click at [740, 506] on div "Send" at bounding box center [554, 518] width 409 height 48
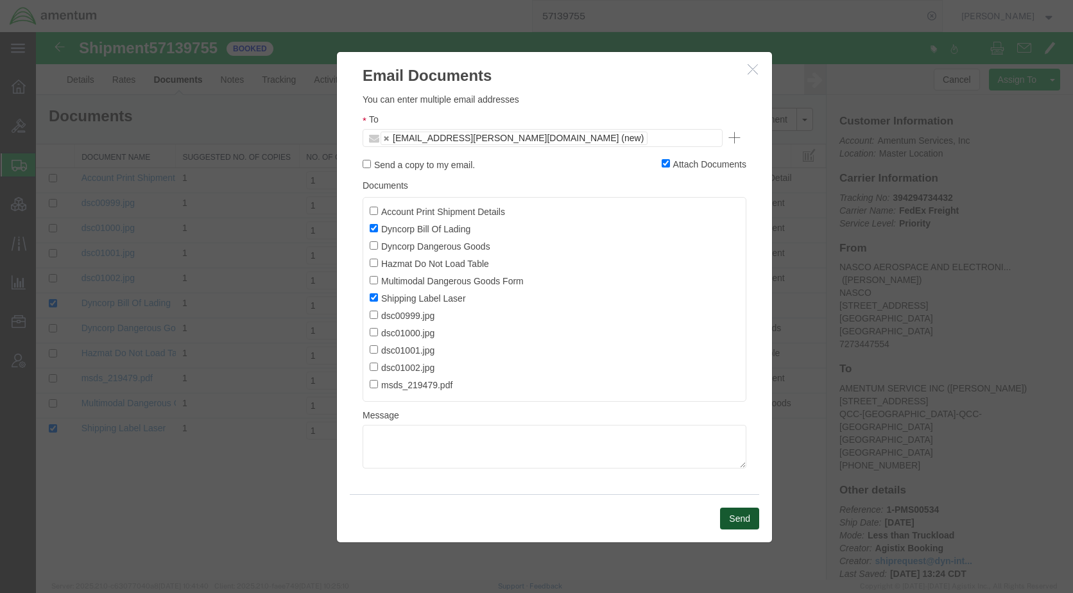
click at [740, 510] on button "Send" at bounding box center [739, 519] width 39 height 22
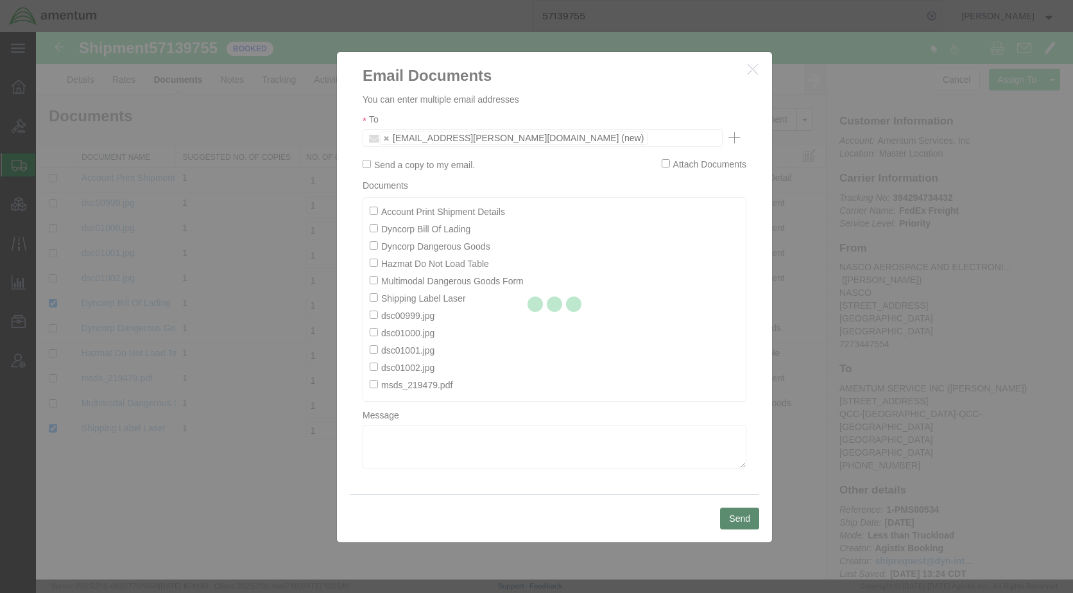
checkbox input "false"
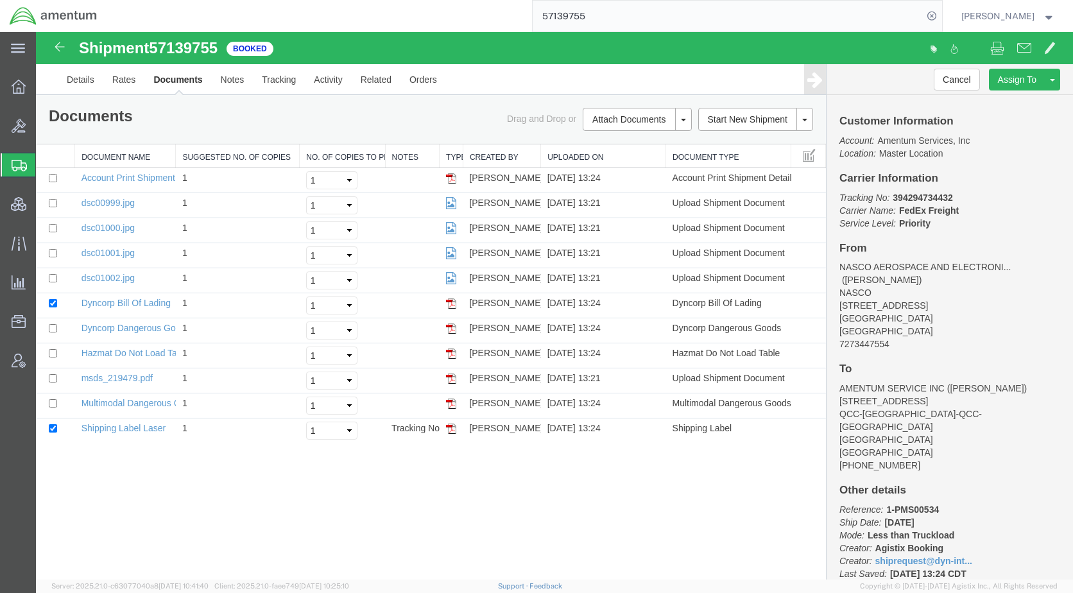
click at [472, 504] on div "Shipment 57139755 11 of 11 Booked Details Rates Documents Notes Tracking Activi…" at bounding box center [554, 305] width 1037 height 547
drag, startPoint x: 86, startPoint y: 79, endPoint x: 115, endPoint y: 119, distance: 50.0
click at [86, 80] on link "Details" at bounding box center [81, 79] width 46 height 31
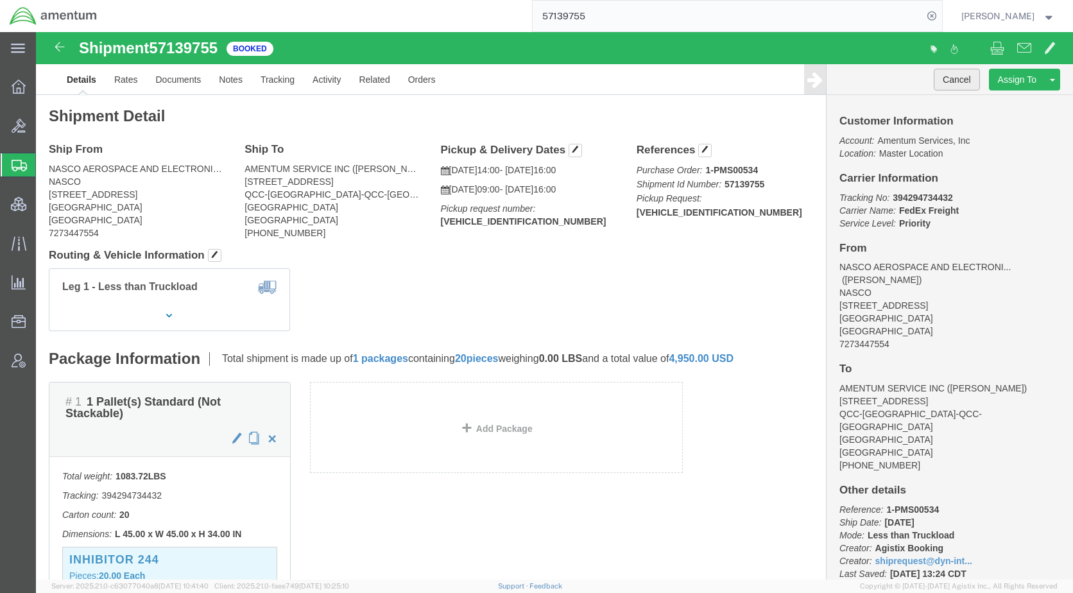
click button "Cancel"
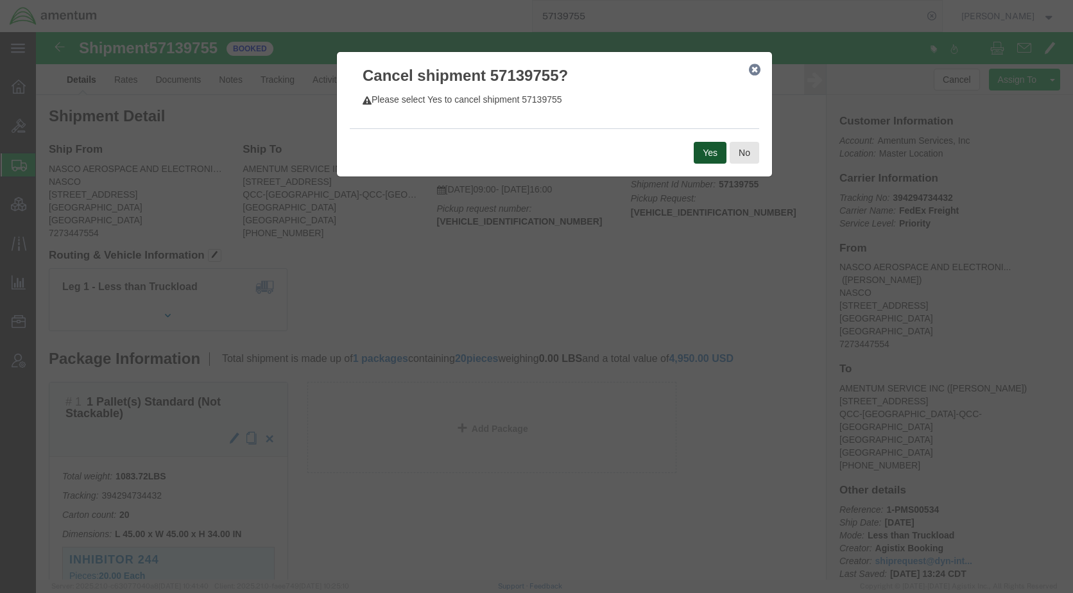
click button "Yes"
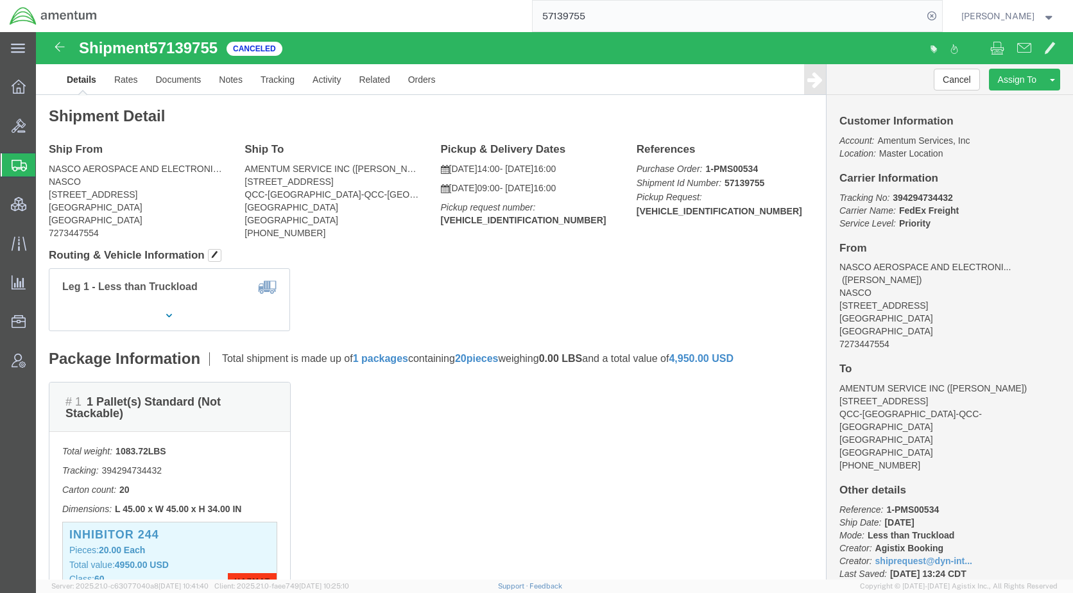
click div "# 1 1 Pallet(s) Standard (Not Stackable) Total weight: 1083.72 LBS Tracking: 39…"
